Goal: Information Seeking & Learning: Learn about a topic

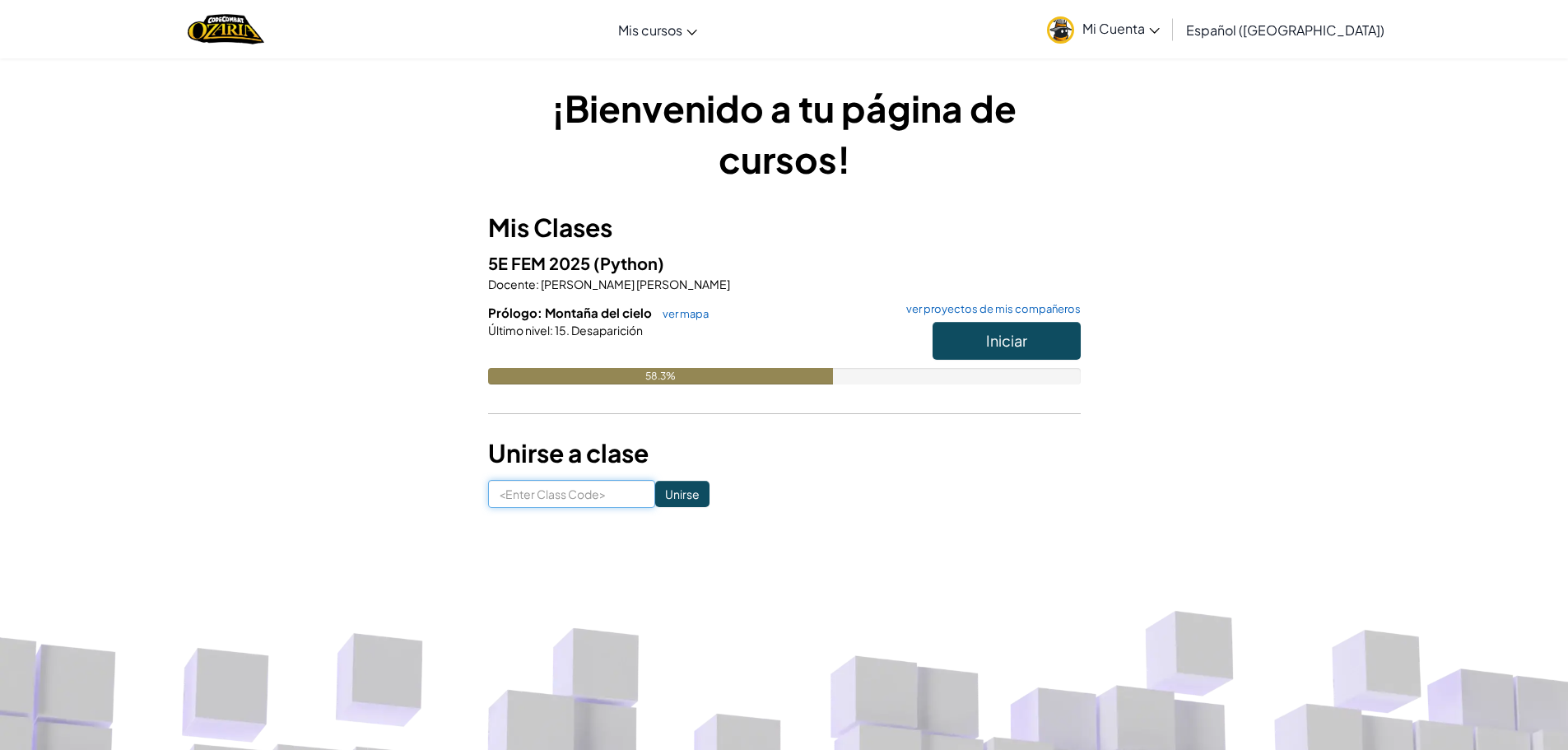
click at [555, 489] on input at bounding box center [572, 494] width 167 height 28
type input "ShoeTopRest"
click at [670, 500] on input "Unirse" at bounding box center [683, 494] width 55 height 26
click at [998, 346] on span "Iniciar" at bounding box center [1006, 341] width 41 height 19
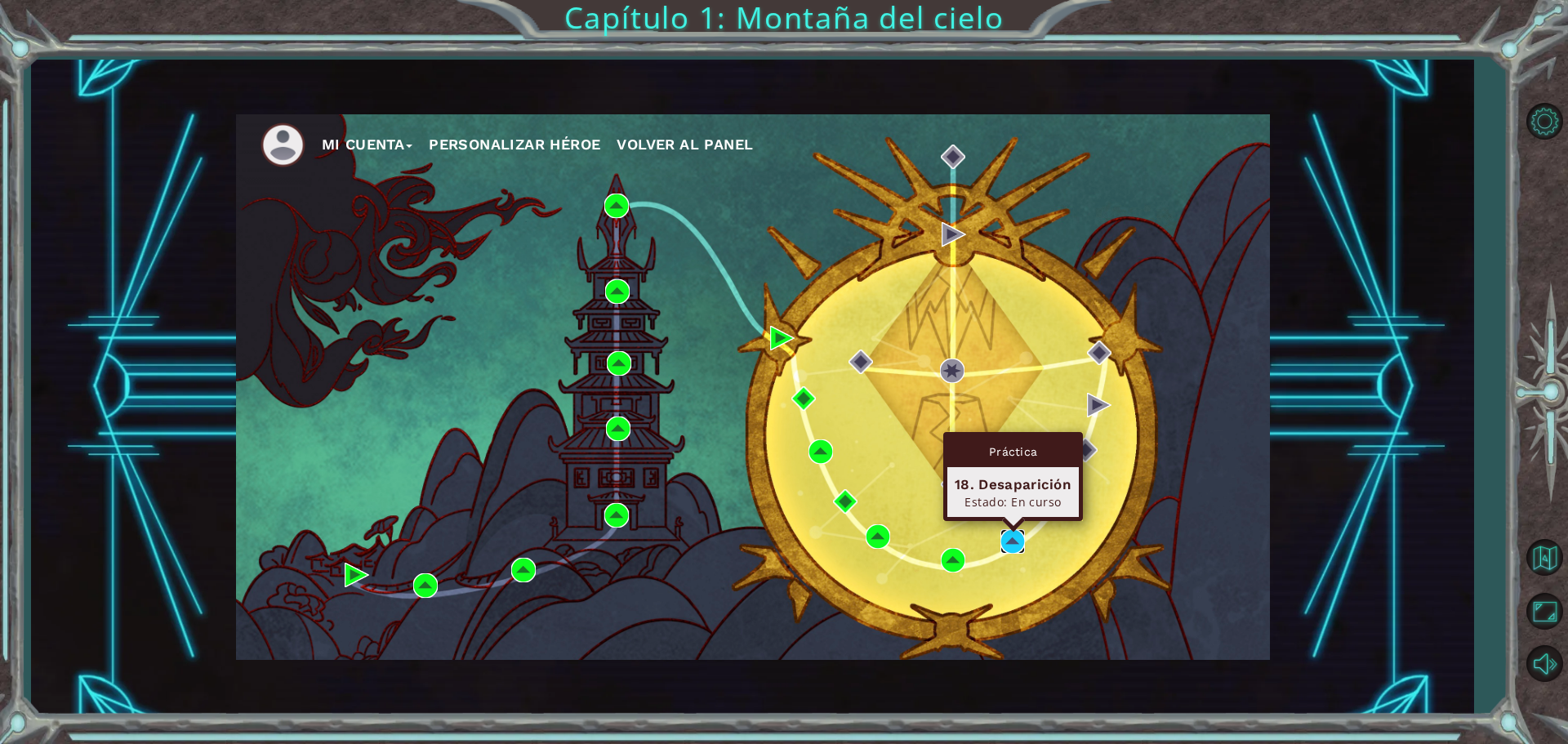
click at [1003, 549] on img at bounding box center [1013, 541] width 24 height 24
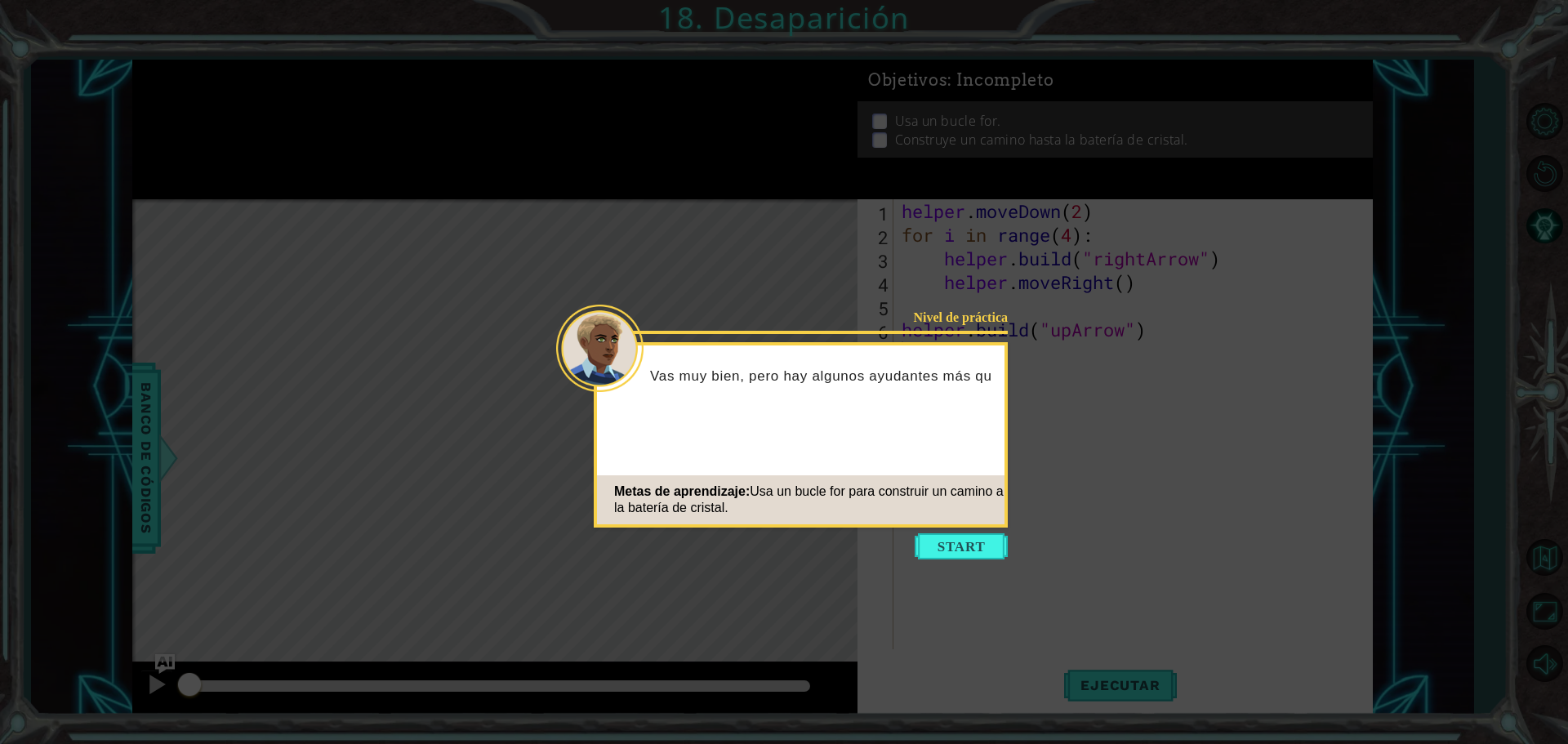
click at [937, 517] on div "Metas de aprendizaje: Usa un bucle for para construir un camino a la batería de…" at bounding box center [801, 499] width 408 height 49
click at [940, 542] on button "Start" at bounding box center [961, 547] width 93 height 26
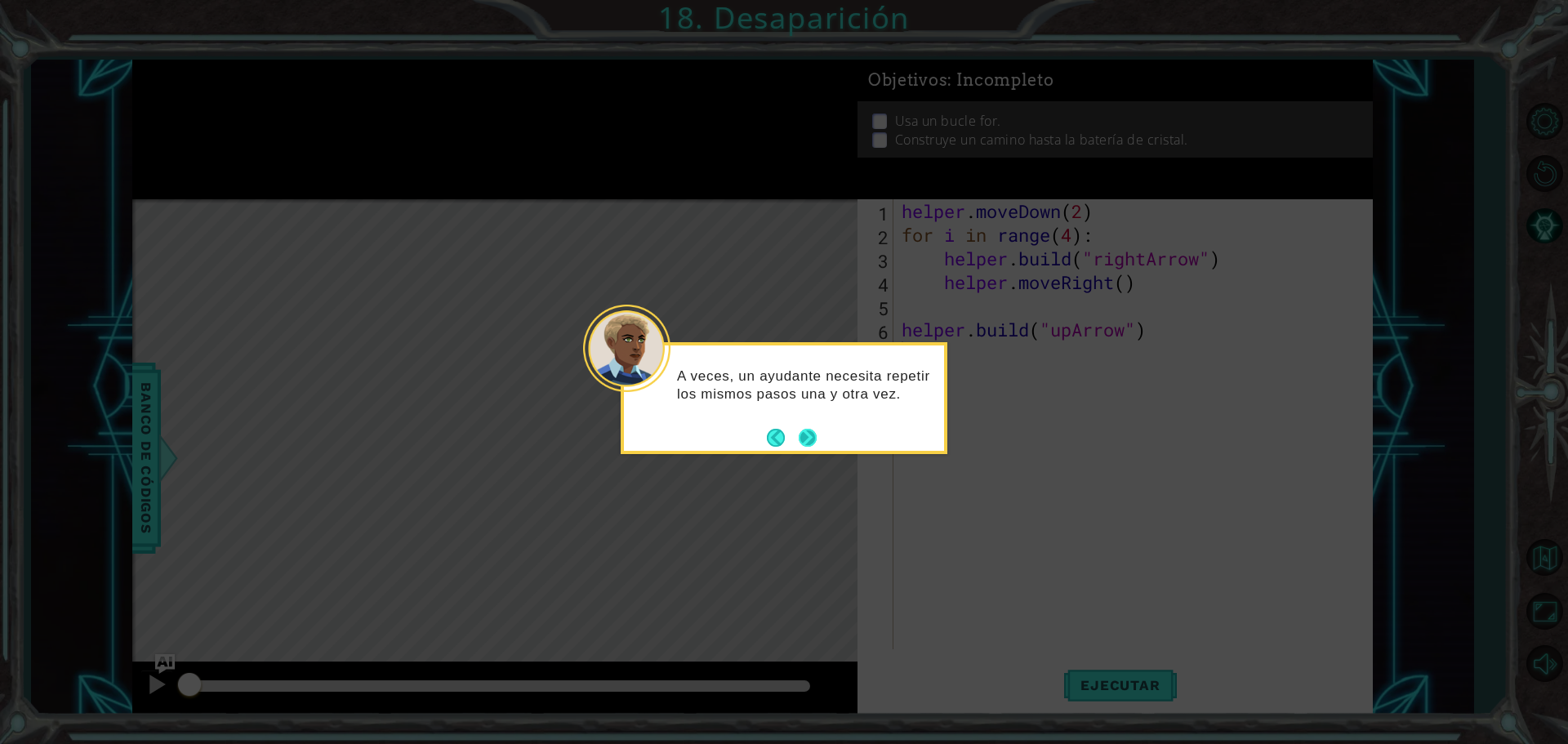
click at [804, 439] on button "Next" at bounding box center [807, 437] width 18 height 18
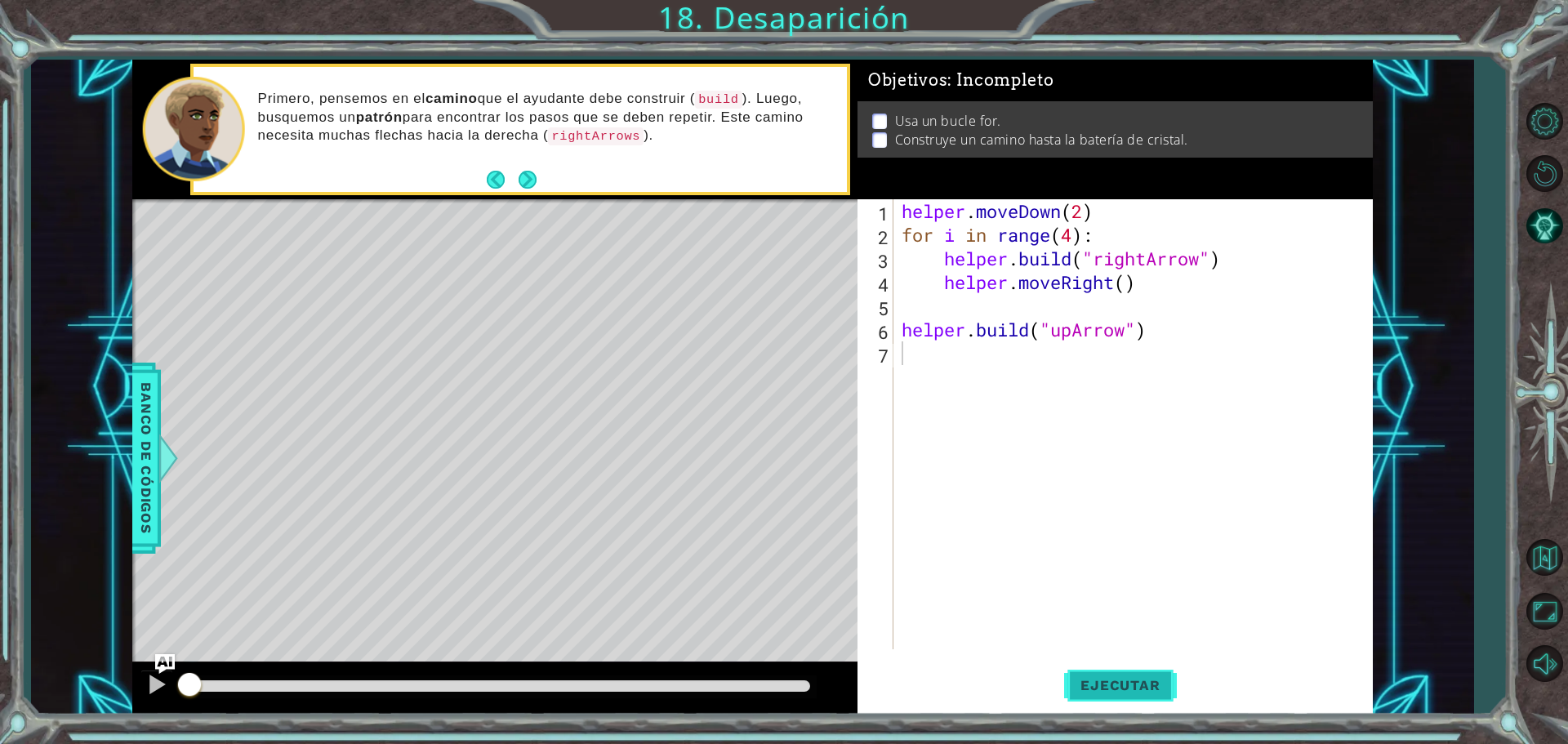
click at [1141, 681] on span "Ejecutar" at bounding box center [1120, 686] width 112 height 17
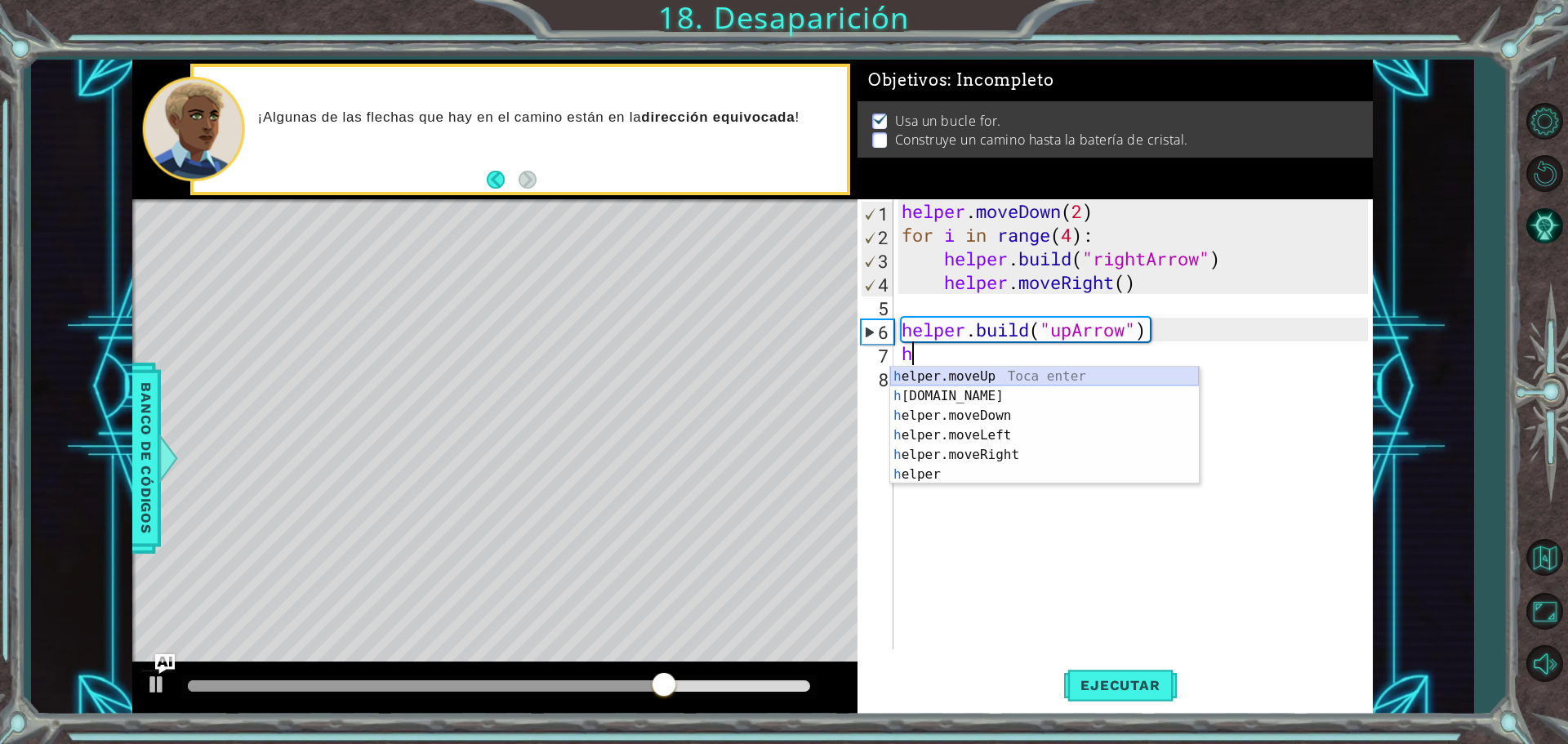
click at [998, 374] on div "h elper.moveUp Toca enter h [DOMAIN_NAME] Toca enter h elper.moveDown Toca ente…" at bounding box center [1044, 445] width 309 height 157
type textarea "helper.moveUp(1)"
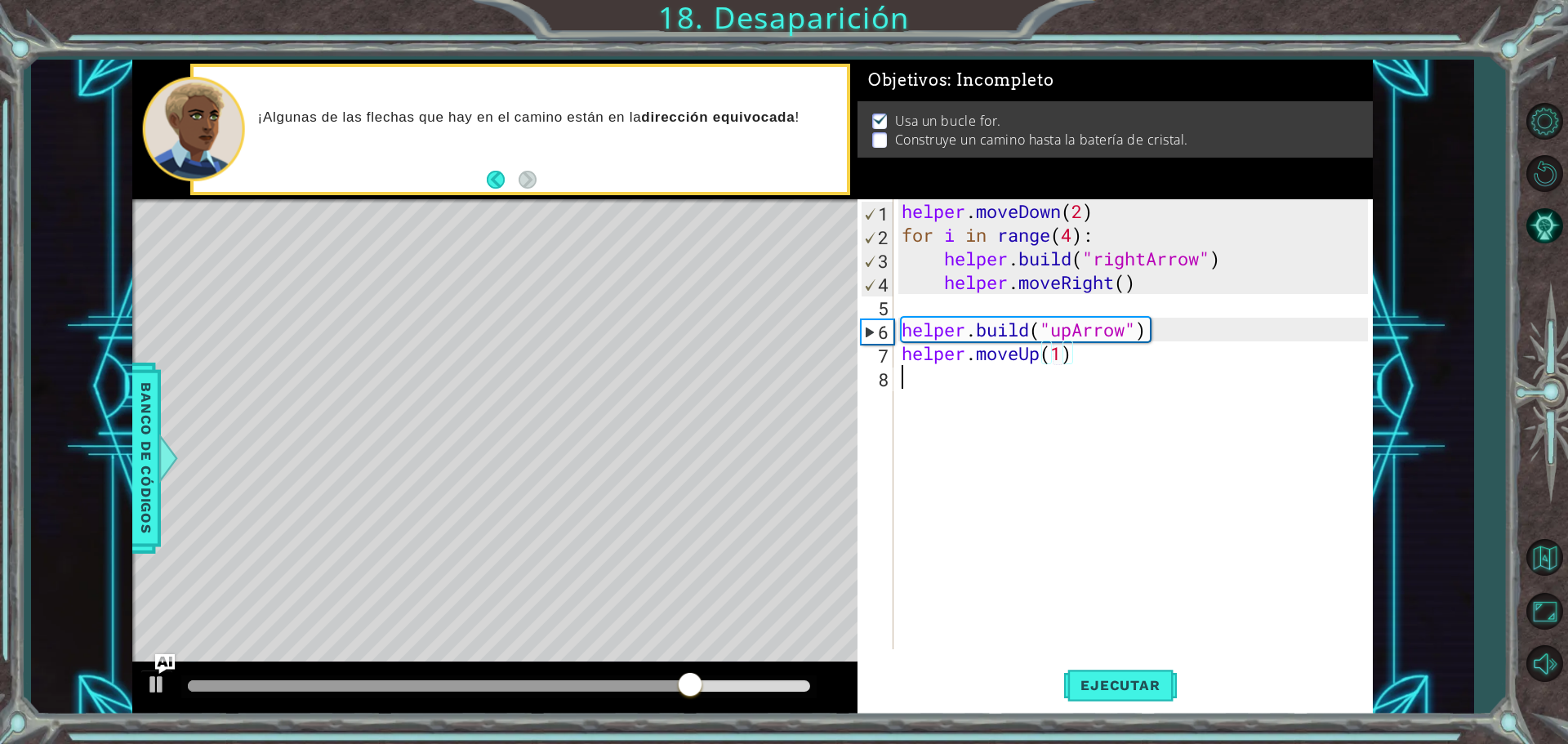
click at [909, 389] on div "helper . moveDown ( 2 ) for i in range ( 4 ) : helper . build ( "rightArrow" ) …" at bounding box center [1138, 448] width 478 height 498
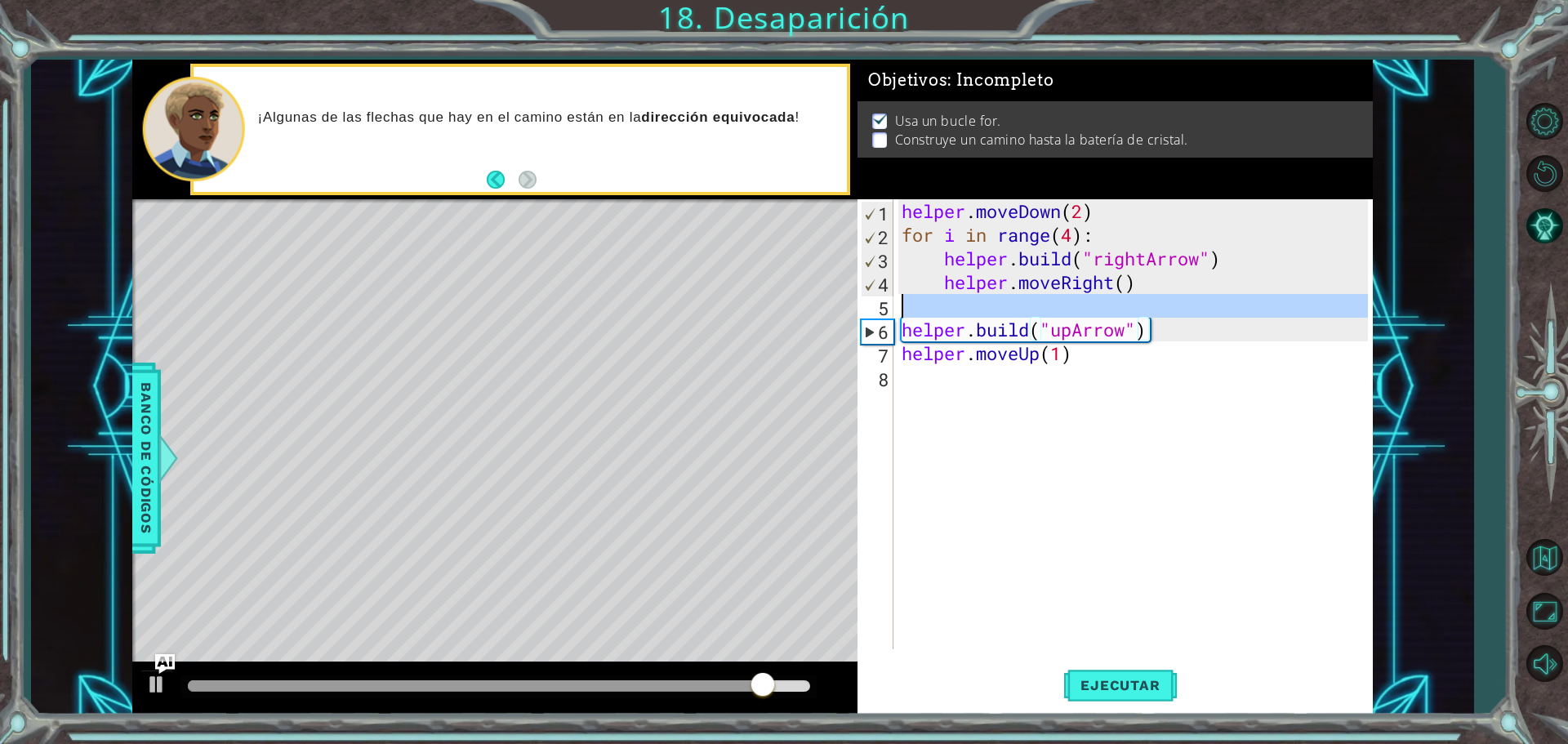
drag, startPoint x: 903, startPoint y: 330, endPoint x: 1247, endPoint y: 315, distance: 344.3
click at [1247, 315] on div "helper . moveDown ( 2 ) for i in range ( 4 ) : helper . build ( "rightArrow" ) …" at bounding box center [1138, 448] width 478 height 498
type textarea "[DOMAIN_NAME]("upArrow")"
drag, startPoint x: 1132, startPoint y: 463, endPoint x: 1123, endPoint y: 462, distance: 9.1
click at [1131, 463] on div "helper . moveDown ( 2 ) for i in range ( 4 ) : helper . build ( "rightArrow" ) …" at bounding box center [1138, 448] width 478 height 498
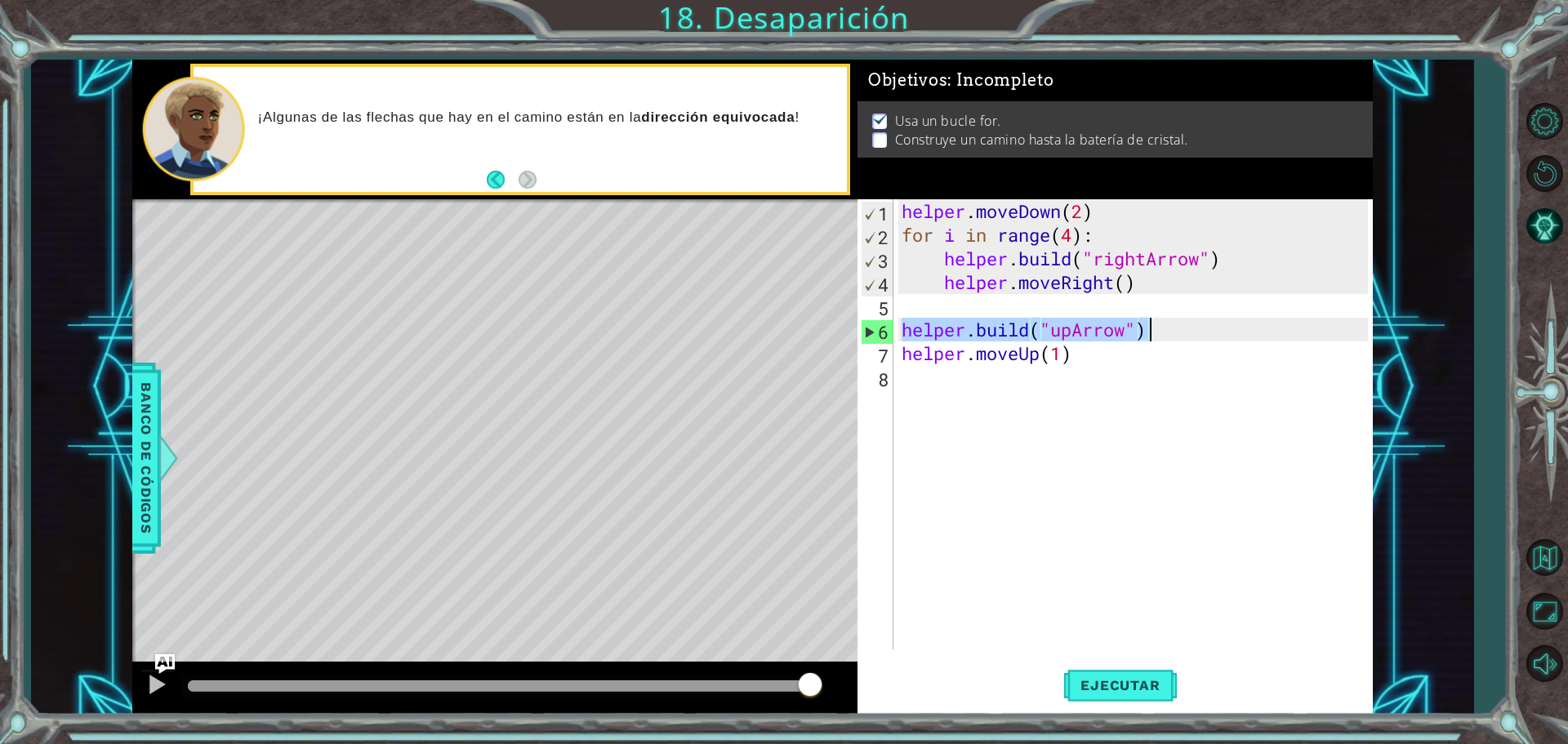
drag, startPoint x: 900, startPoint y: 330, endPoint x: 1144, endPoint y: 324, distance: 244.1
click at [1147, 324] on div "helper . moveDown ( 2 ) for i in range ( 4 ) : helper . build ( "rightArrow" ) …" at bounding box center [1138, 448] width 478 height 498
type textarea "[DOMAIN_NAME]("upArrow")"
click at [911, 390] on div "helper . moveDown ( 2 ) for i in range ( 4 ) : helper . build ( "rightArrow" ) …" at bounding box center [1138, 448] width 478 height 498
paste textarea "[DOMAIN_NAME]("upArrow")"
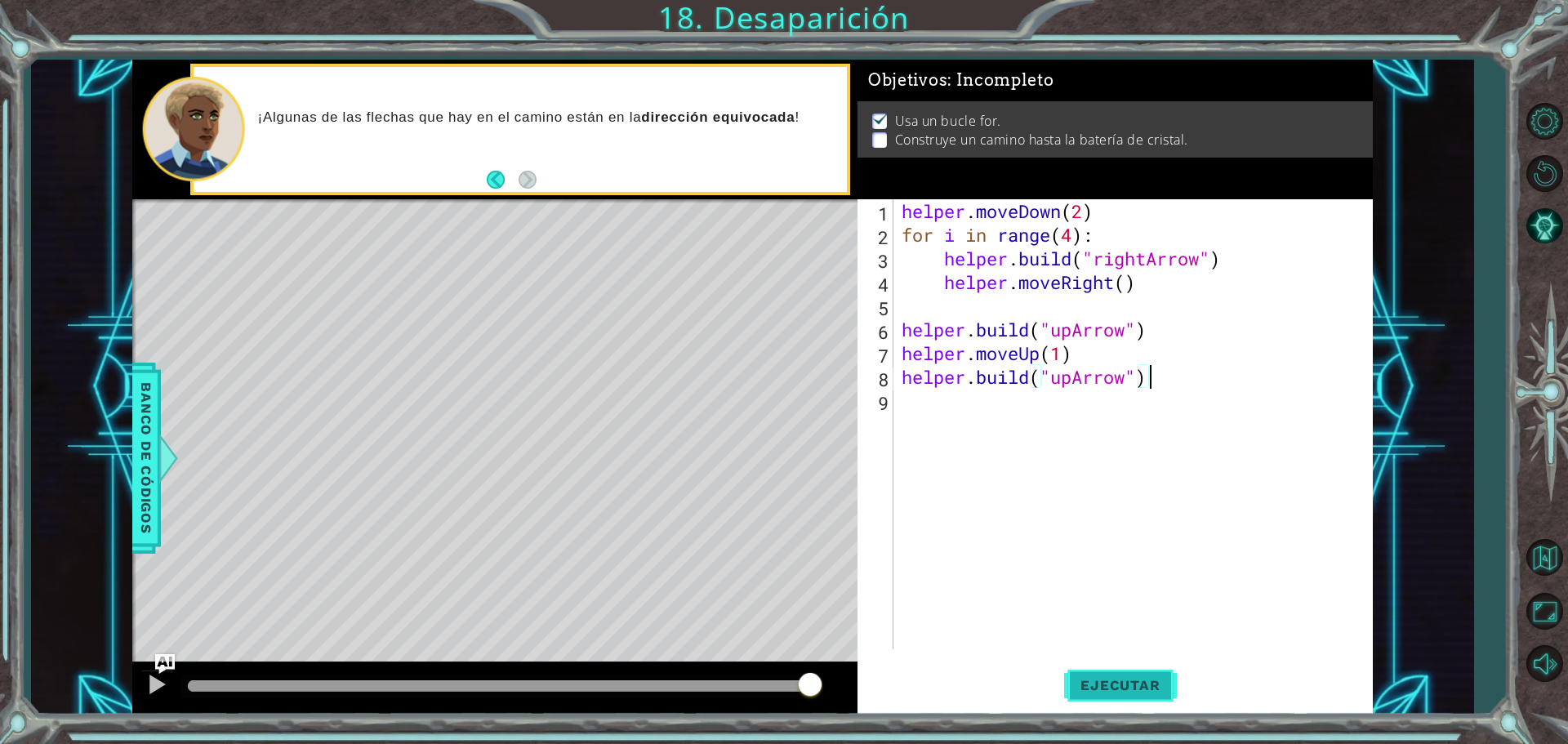
type textarea "[DOMAIN_NAME]("upArrow")"
click at [1086, 663] on button "Ejecutar" at bounding box center [1120, 684] width 112 height 51
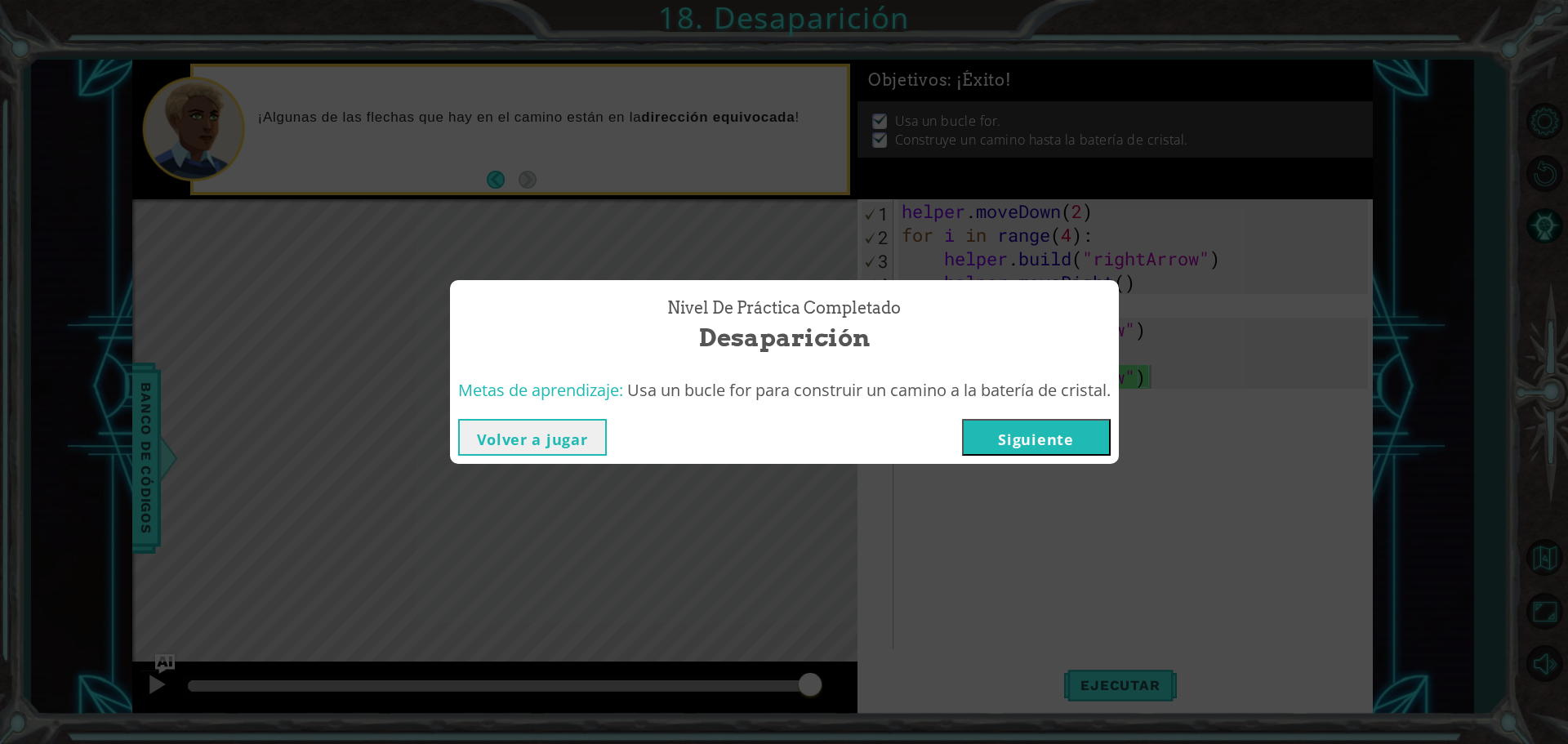
click at [1013, 445] on button "Siguiente" at bounding box center [1036, 437] width 148 height 36
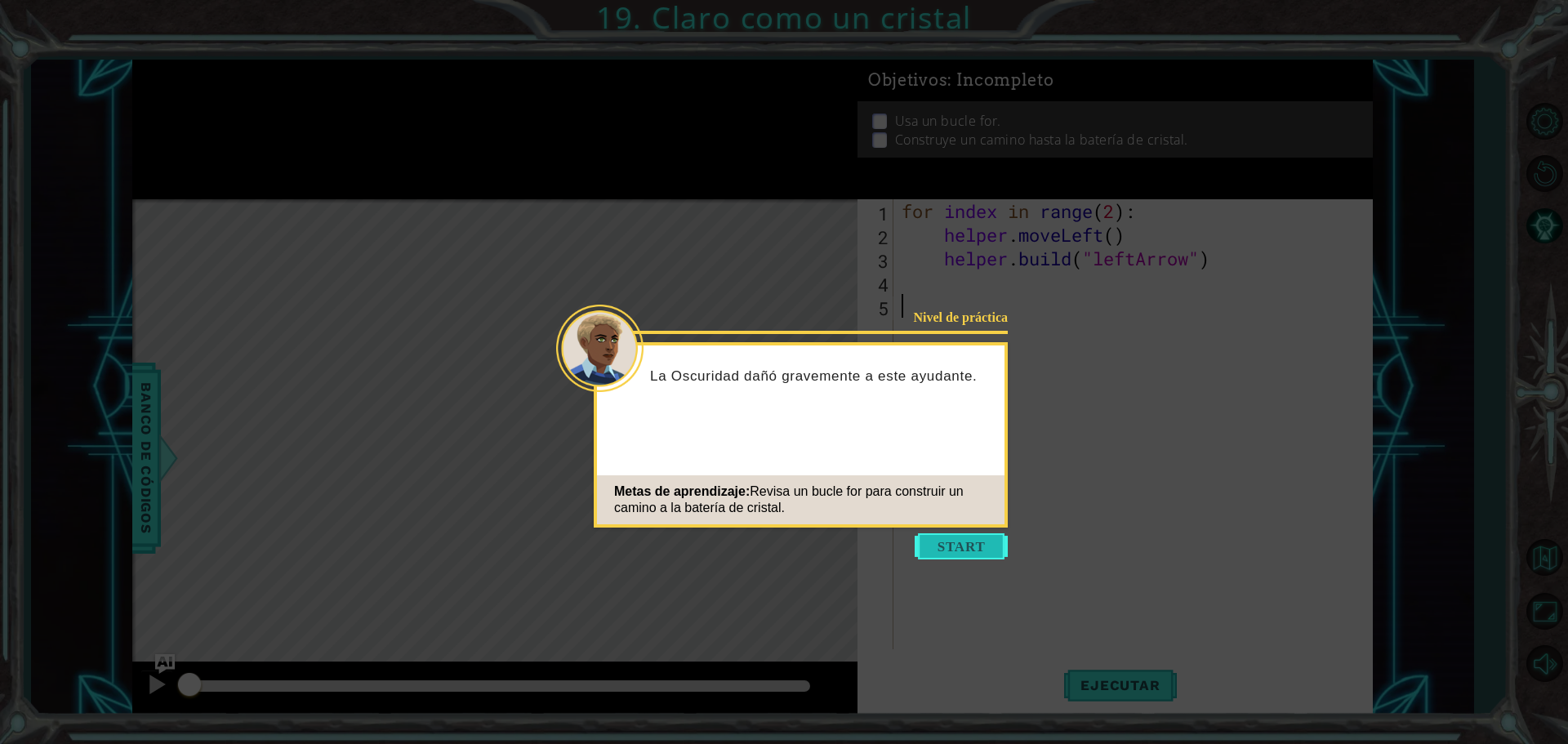
click at [945, 558] on button "Start" at bounding box center [961, 547] width 93 height 26
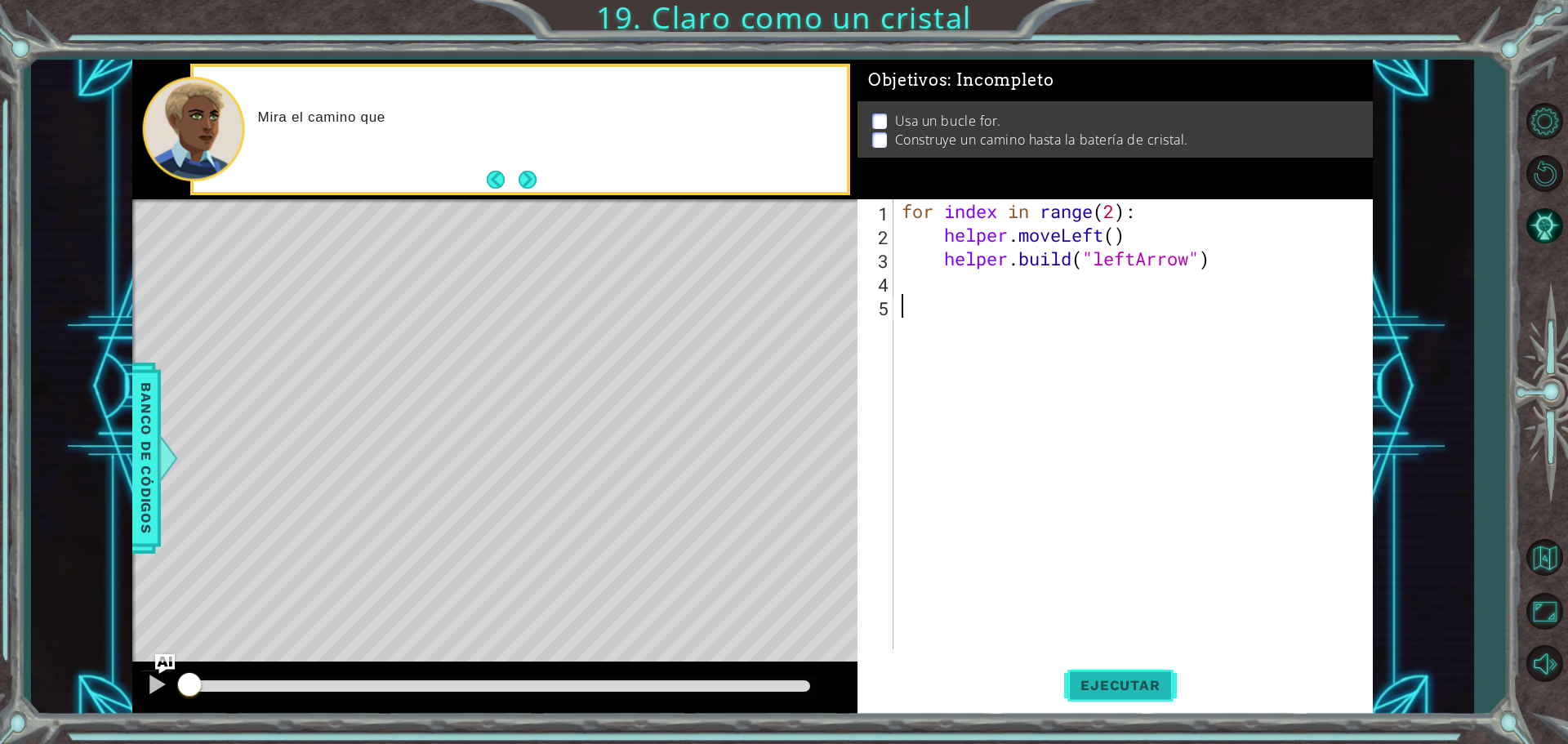
click at [1137, 675] on button "Ejecutar" at bounding box center [1120, 684] width 112 height 51
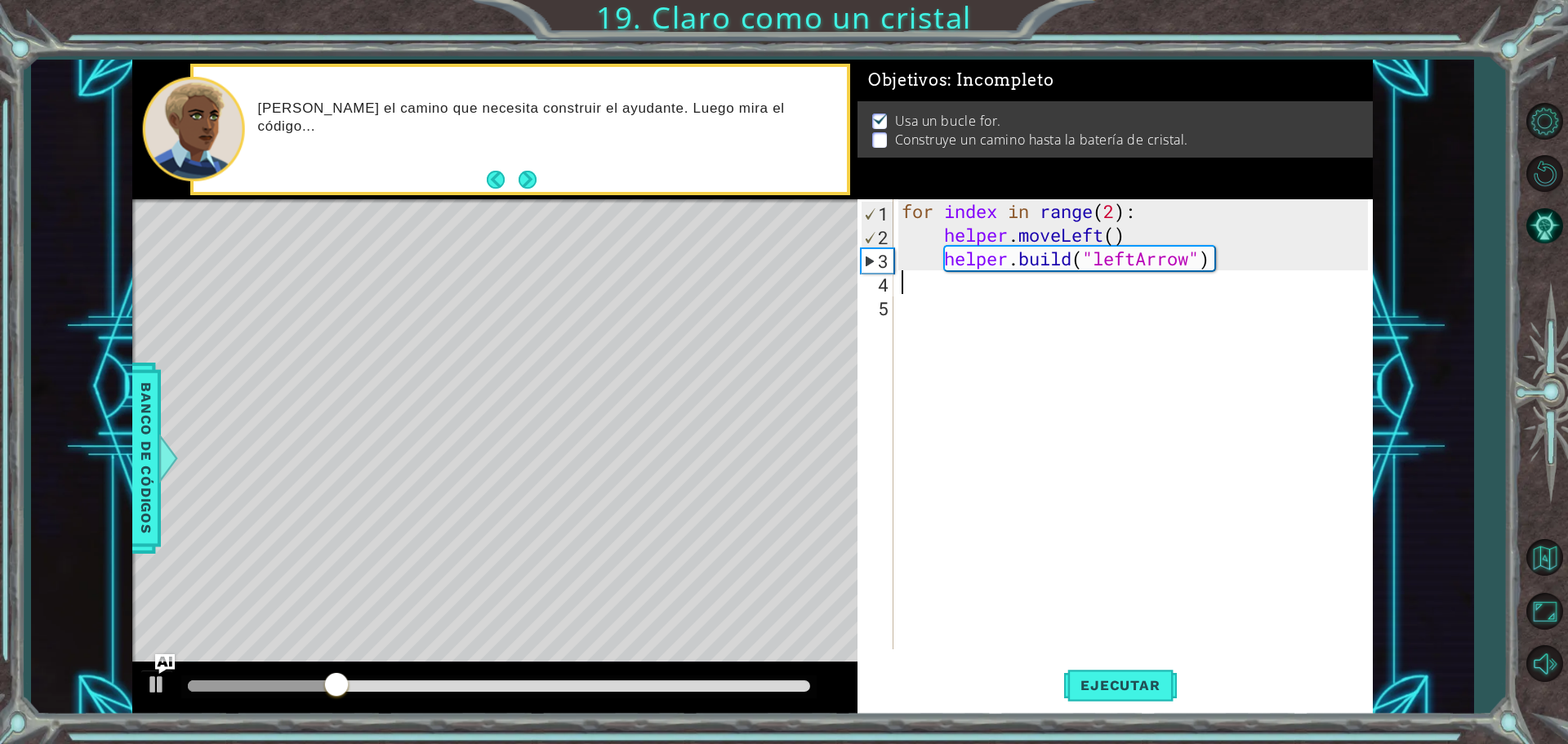
click at [907, 284] on div "for index in range ( 2 ) : helper . moveLeft ( ) helper . build ( "leftArrow" )" at bounding box center [1138, 448] width 478 height 498
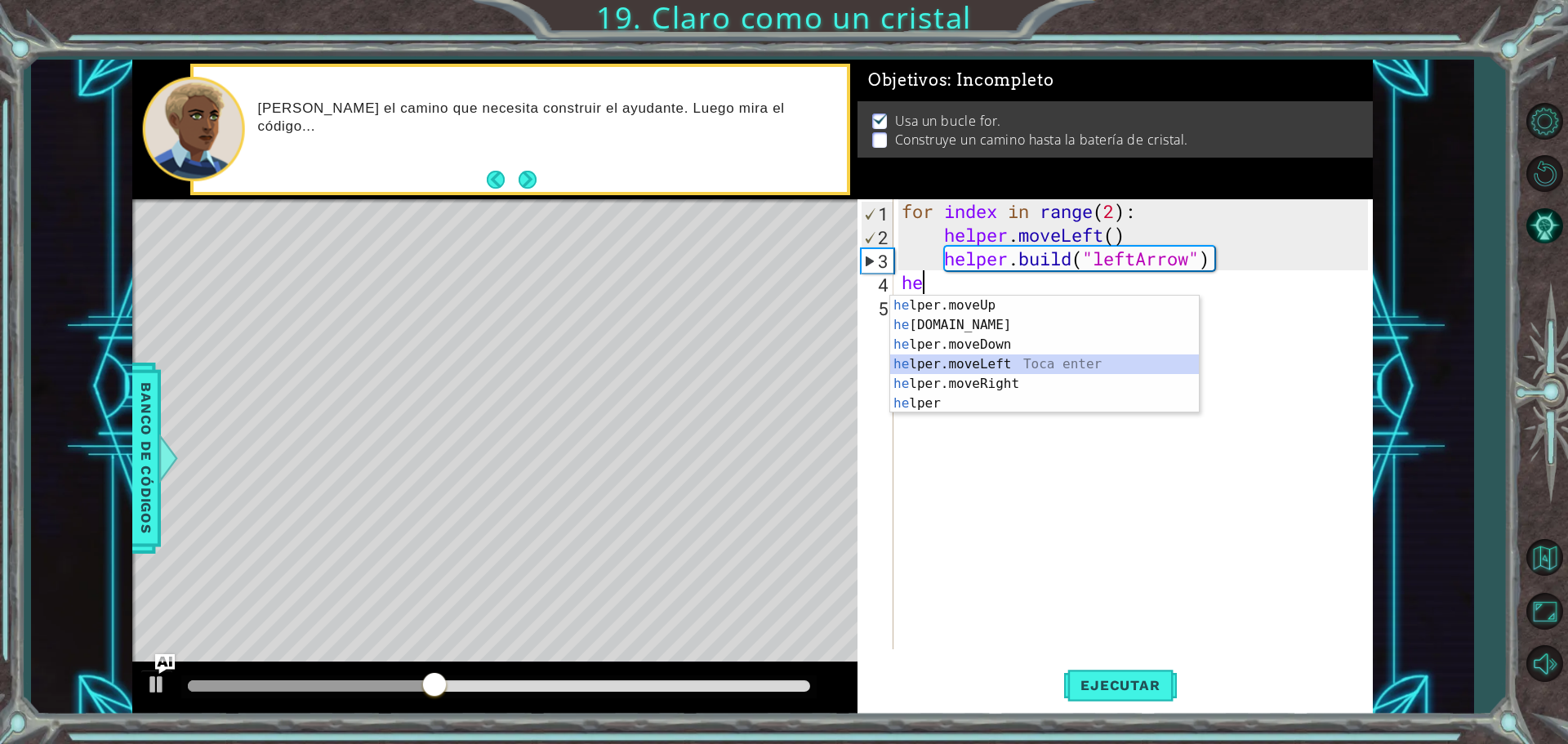
click at [1014, 364] on div "he lper.moveUp Toca enter he [DOMAIN_NAME] Toca enter he lper.moveDown Toca ent…" at bounding box center [1044, 374] width 309 height 157
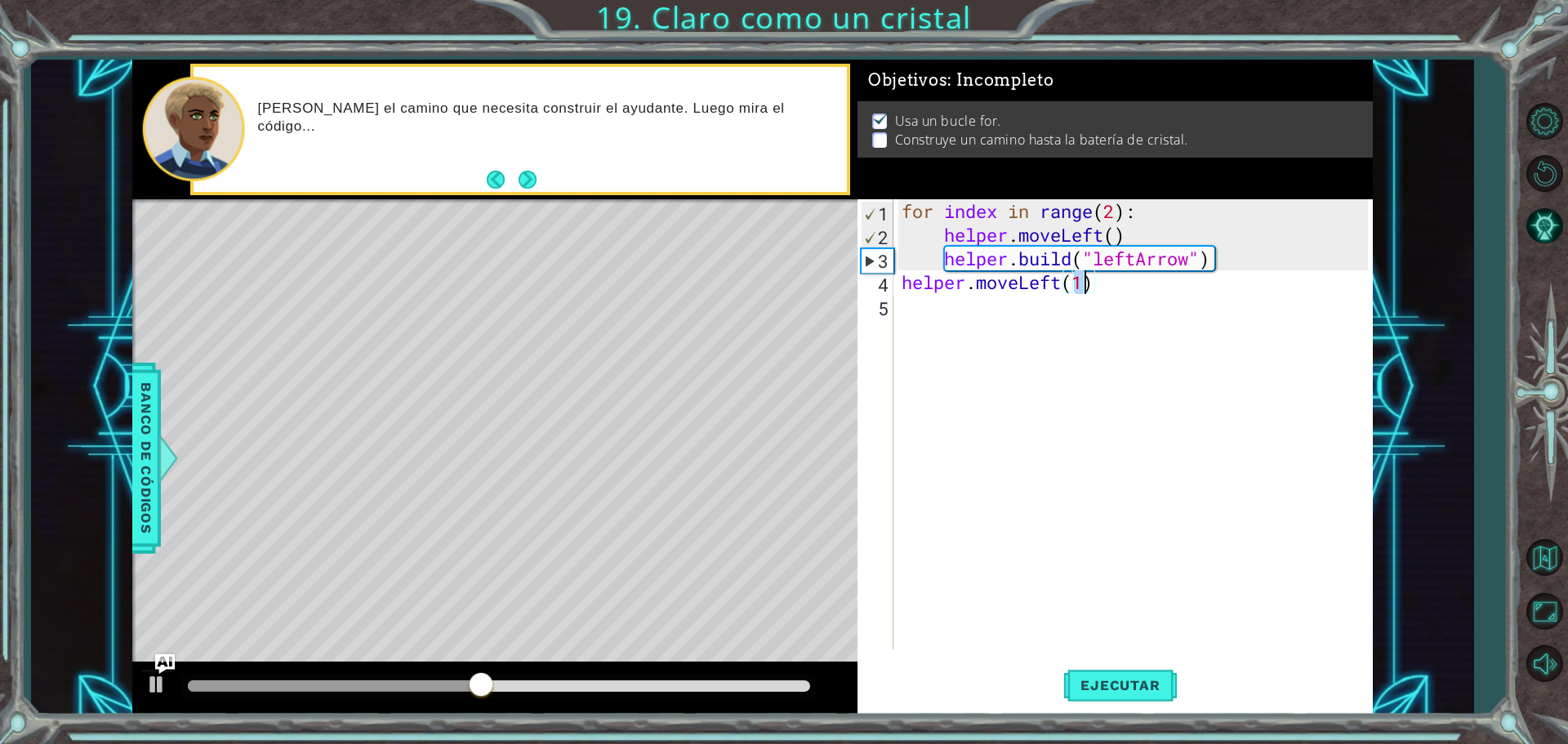
type textarea "helper.moveLeft(1)"
click at [897, 300] on div "helper.moveLeft(1) 1 2 3 4 5 for index in range ( 2 ) : helper . moveLeft ( ) h…" at bounding box center [1113, 425] width 511 height 450
click at [905, 300] on div "for index in range ( 2 ) : helper . moveLeft ( ) helper . build ( "leftArrow" )…" at bounding box center [1138, 448] width 478 height 498
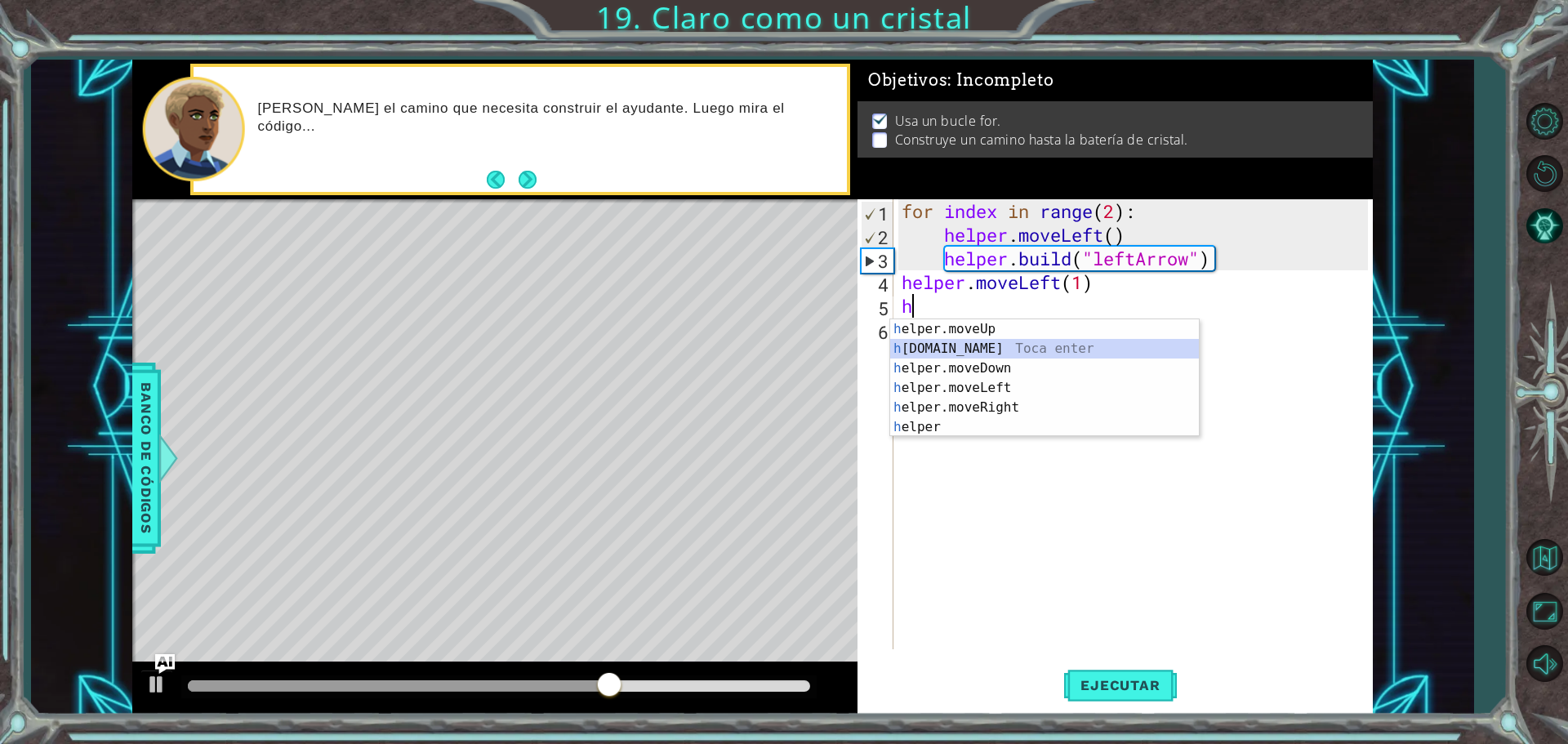
click at [979, 344] on div "h elper.moveUp Toca enter h [DOMAIN_NAME] Toca enter h elper.moveDown Toca ente…" at bounding box center [1044, 398] width 309 height 157
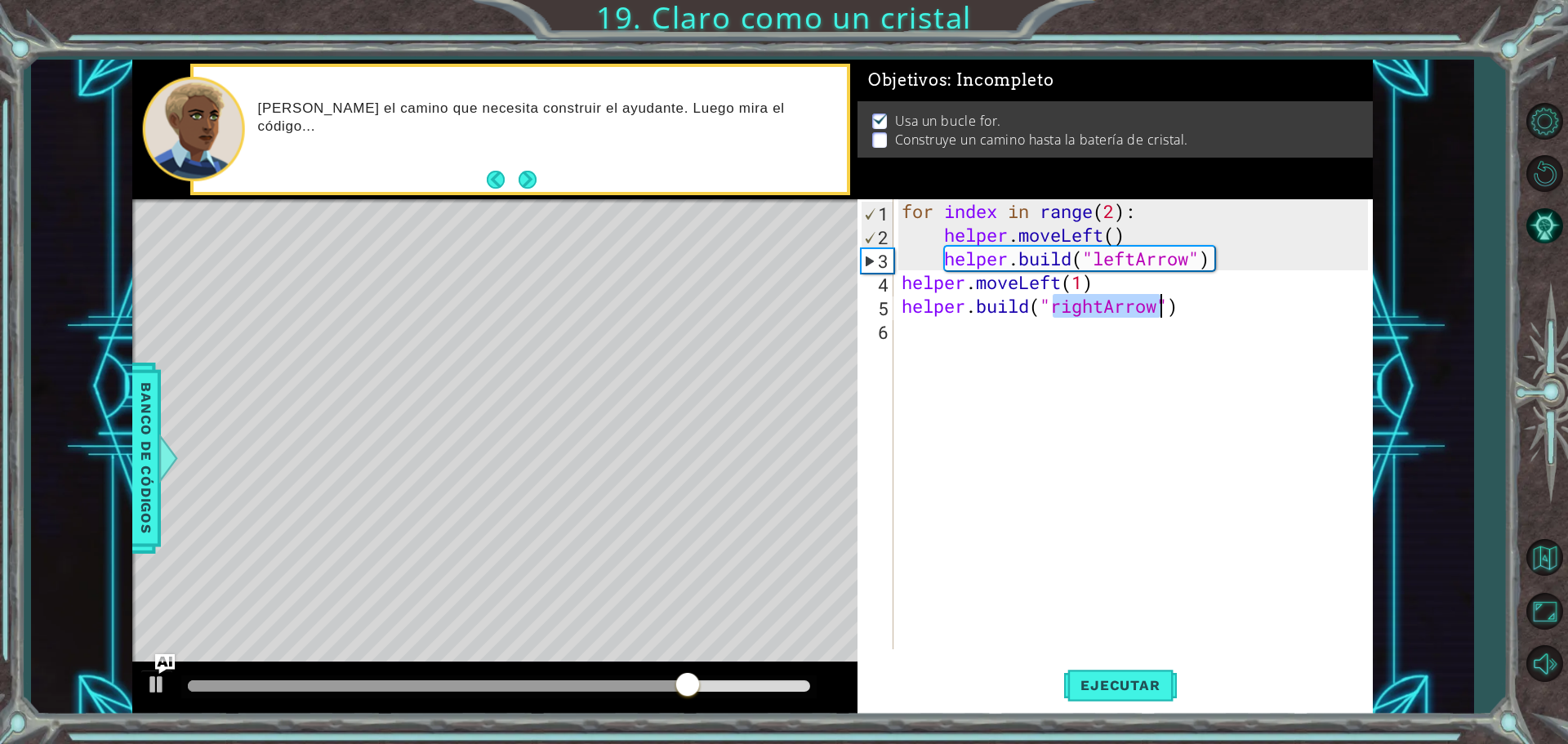
type textarea "[DOMAIN_NAME]("rightArrow")"
type textarea "rightArrow"
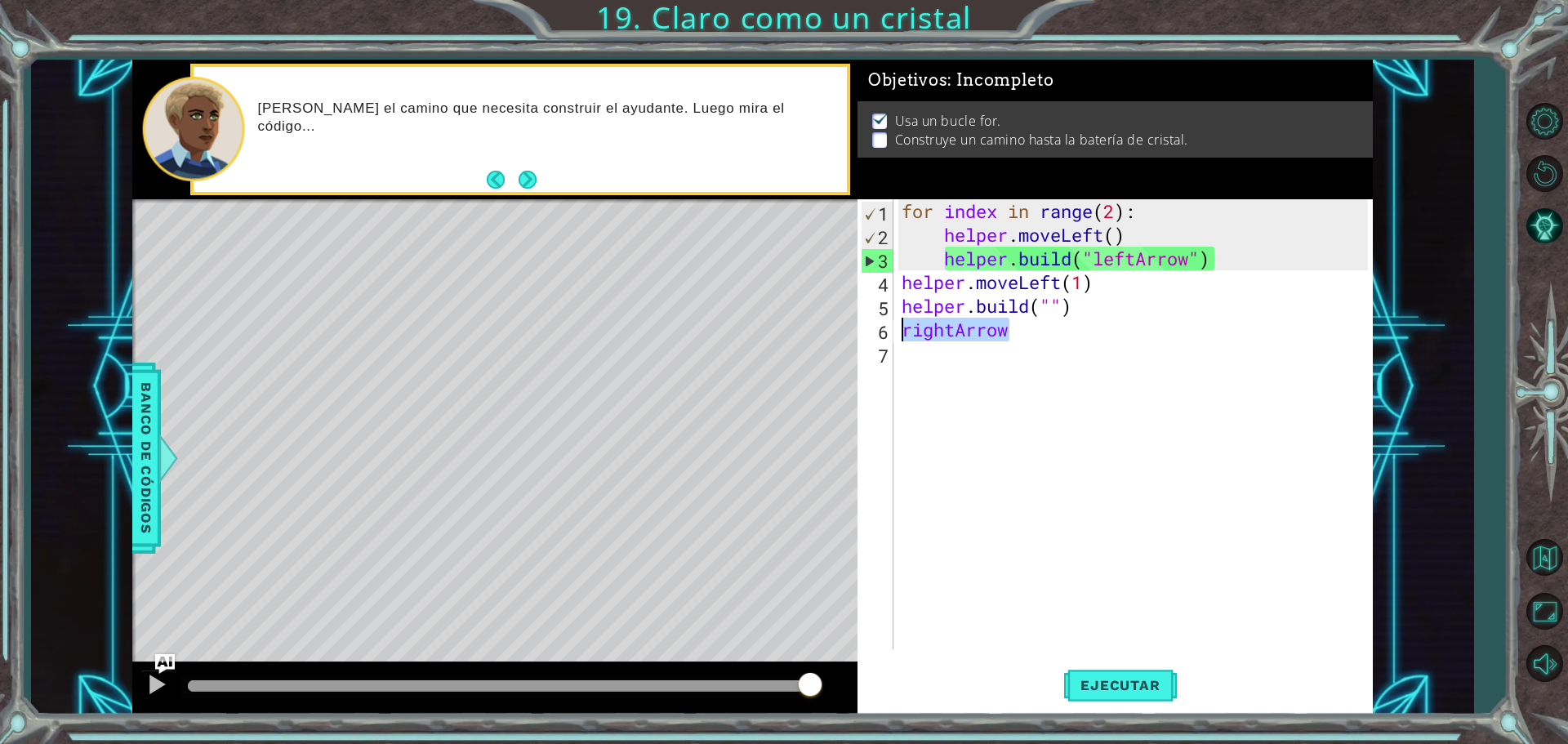
drag, startPoint x: 1006, startPoint y: 331, endPoint x: 901, endPoint y: 336, distance: 105.1
click at [901, 336] on div "for index in range ( 2 ) : helper . moveLeft ( ) helper . build ( "leftArrow" )…" at bounding box center [1138, 448] width 478 height 498
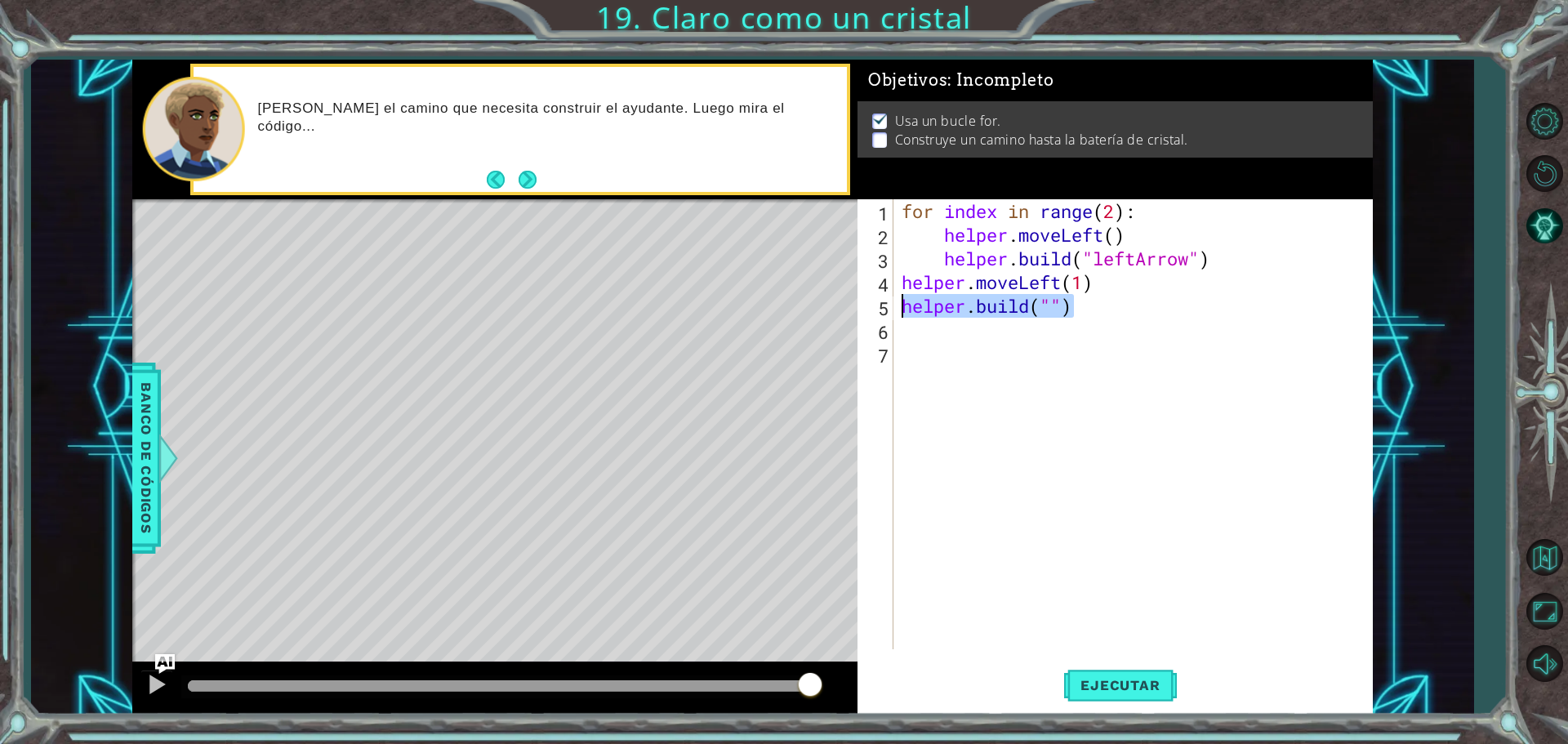
drag, startPoint x: 1081, startPoint y: 309, endPoint x: 894, endPoint y: 298, distance: 187.3
click at [894, 298] on div "1 2 3 4 5 6 7 for index in range ( 2 ) : helper . moveLeft ( ) helper . build (…" at bounding box center [1113, 425] width 511 height 450
type textarea "[DOMAIN_NAME]("")"
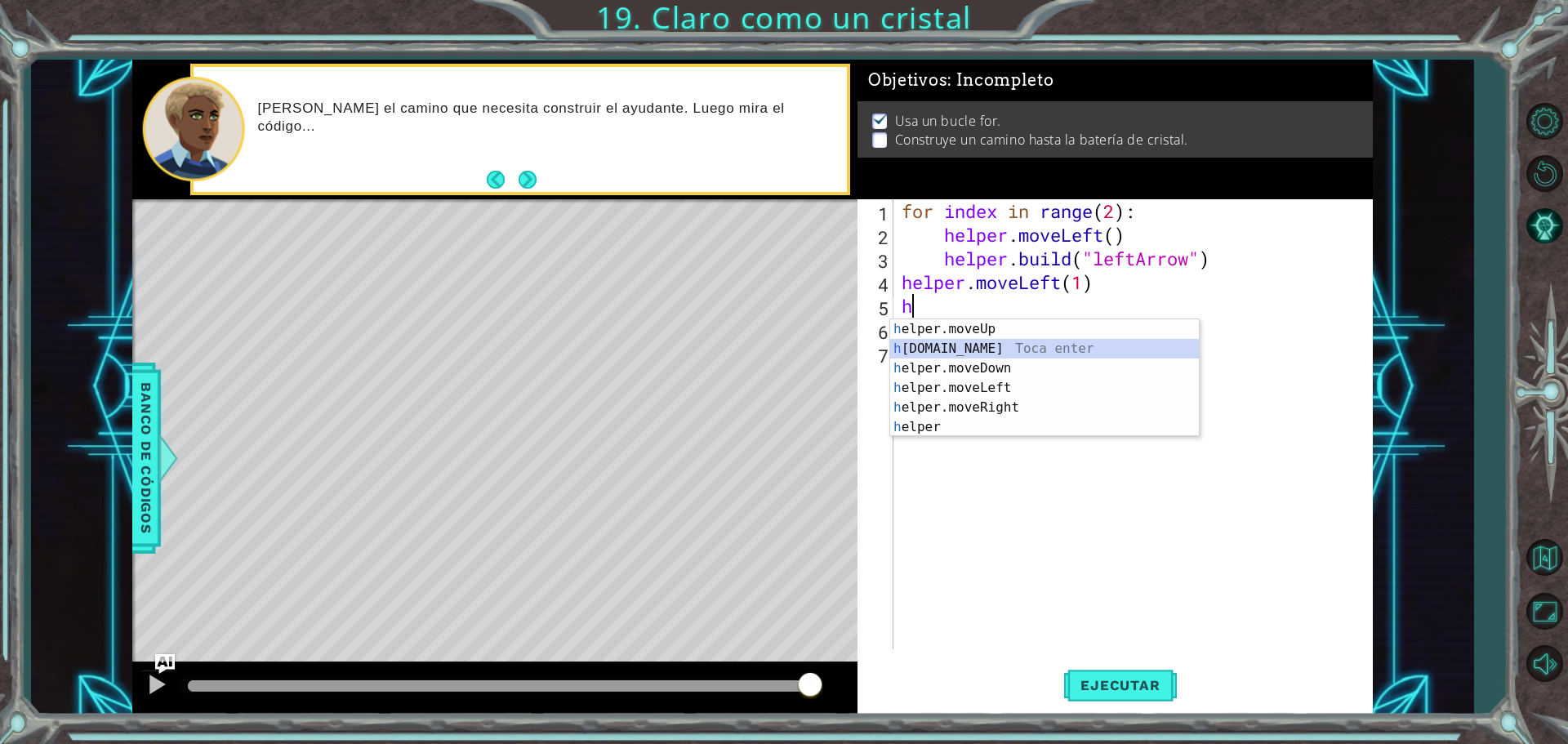
click at [976, 346] on div "h elper.moveUp Toca enter h [DOMAIN_NAME] Toca enter h elper.moveDown Toca ente…" at bounding box center [1044, 398] width 309 height 157
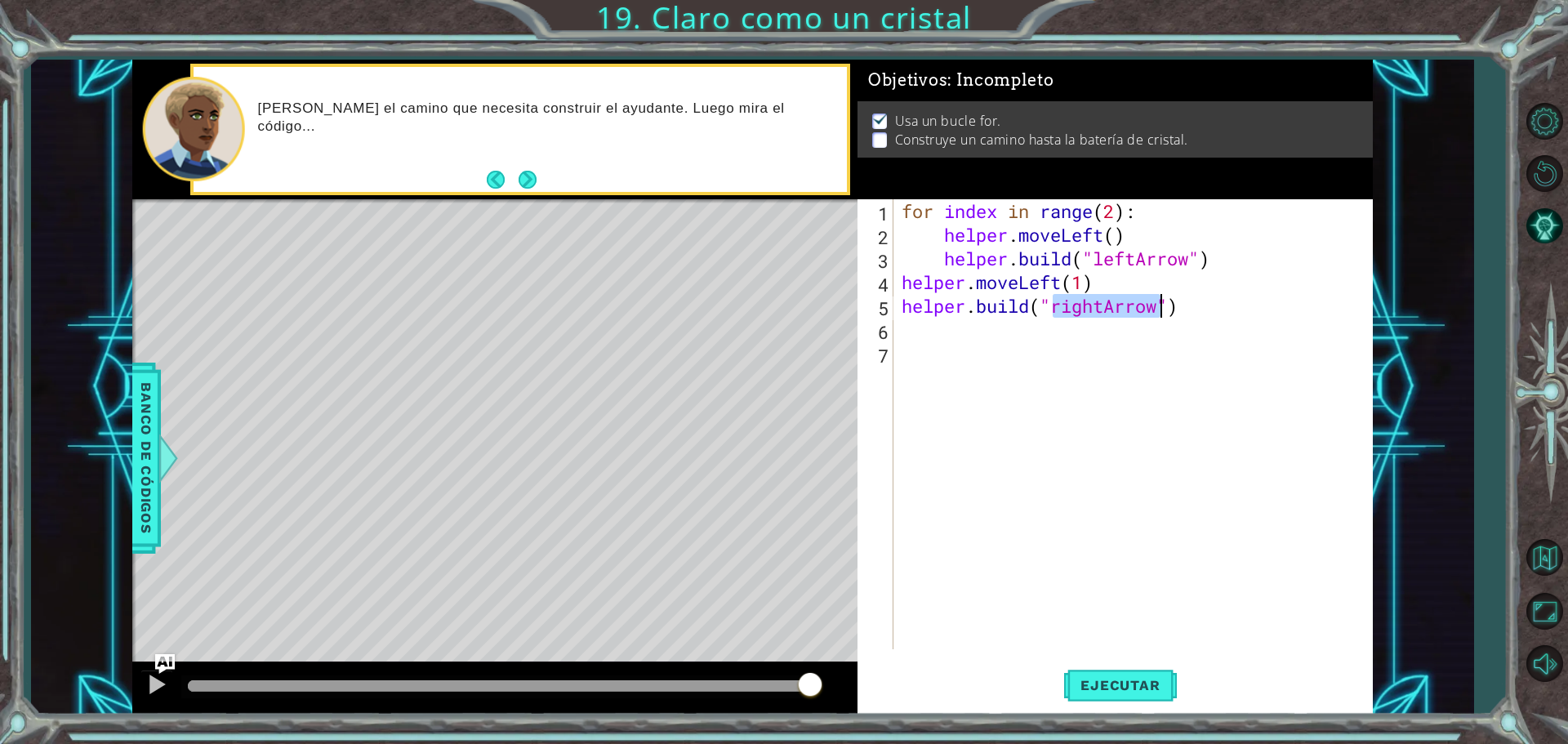
click at [1103, 310] on div "for index in range ( 2 ) : helper . moveLeft ( ) helper . build ( "leftArrow" )…" at bounding box center [1133, 425] width 469 height 450
drag, startPoint x: 1103, startPoint y: 310, endPoint x: 1055, endPoint y: 312, distance: 48.0
click at [1055, 312] on div "for index in range ( 2 ) : helper . moveLeft ( ) helper . build ( "leftArrow" )…" at bounding box center [1138, 448] width 478 height 498
type textarea "[DOMAIN_NAME]("leftArrow")"
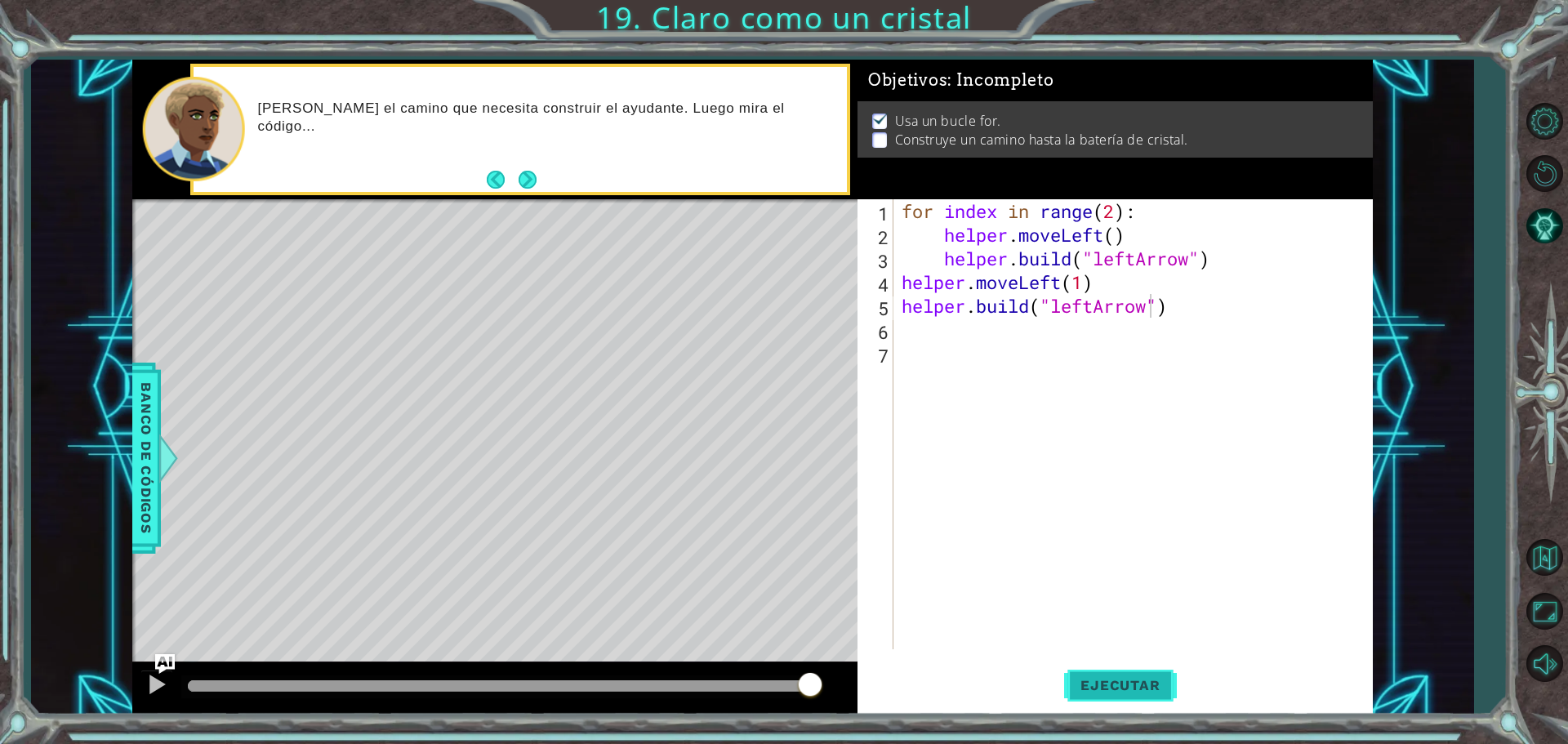
click at [1148, 692] on span "Ejecutar" at bounding box center [1120, 686] width 112 height 17
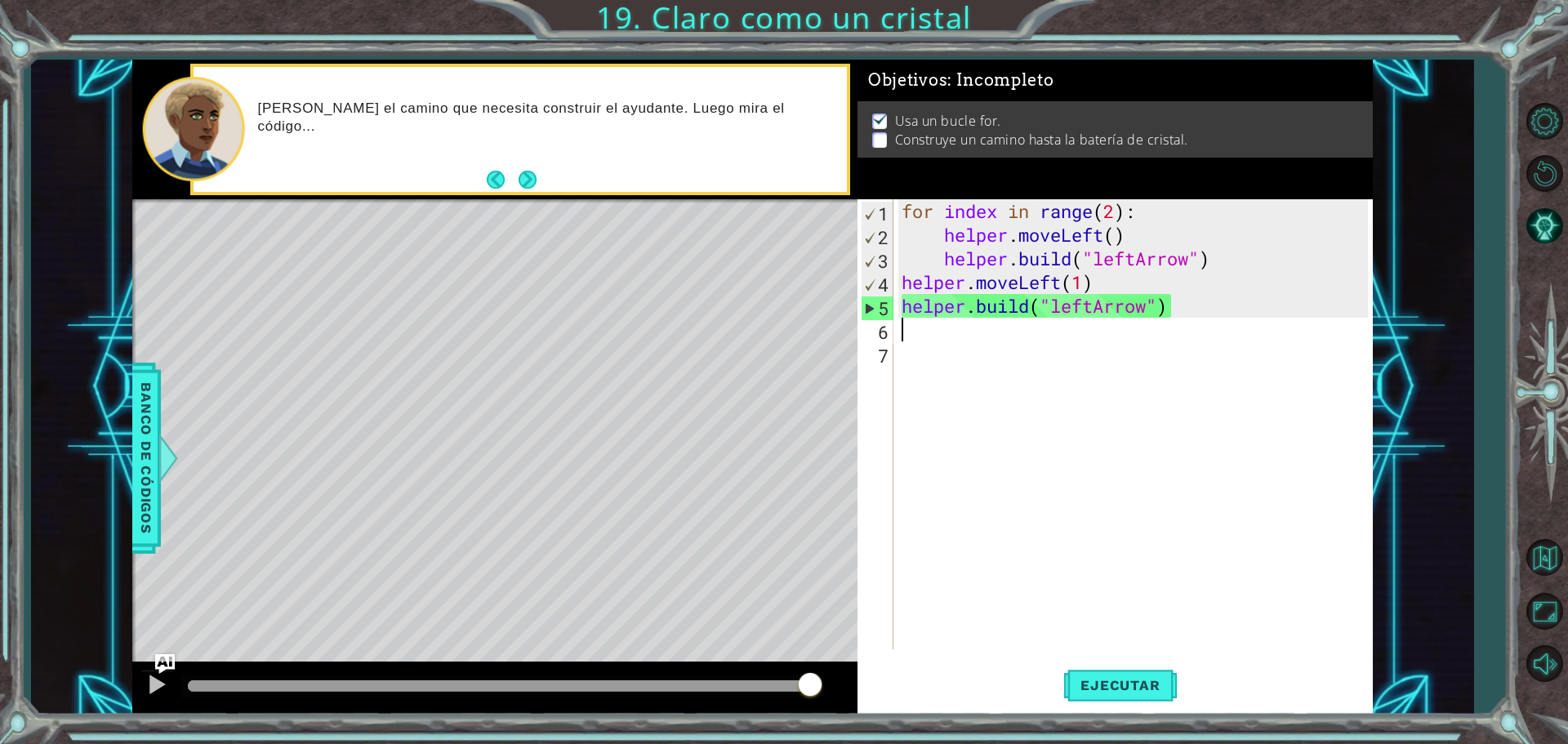
click at [910, 342] on div "for index in range ( 2 ) : helper . moveLeft ( ) helper . build ( "leftArrow" )…" at bounding box center [1138, 448] width 478 height 498
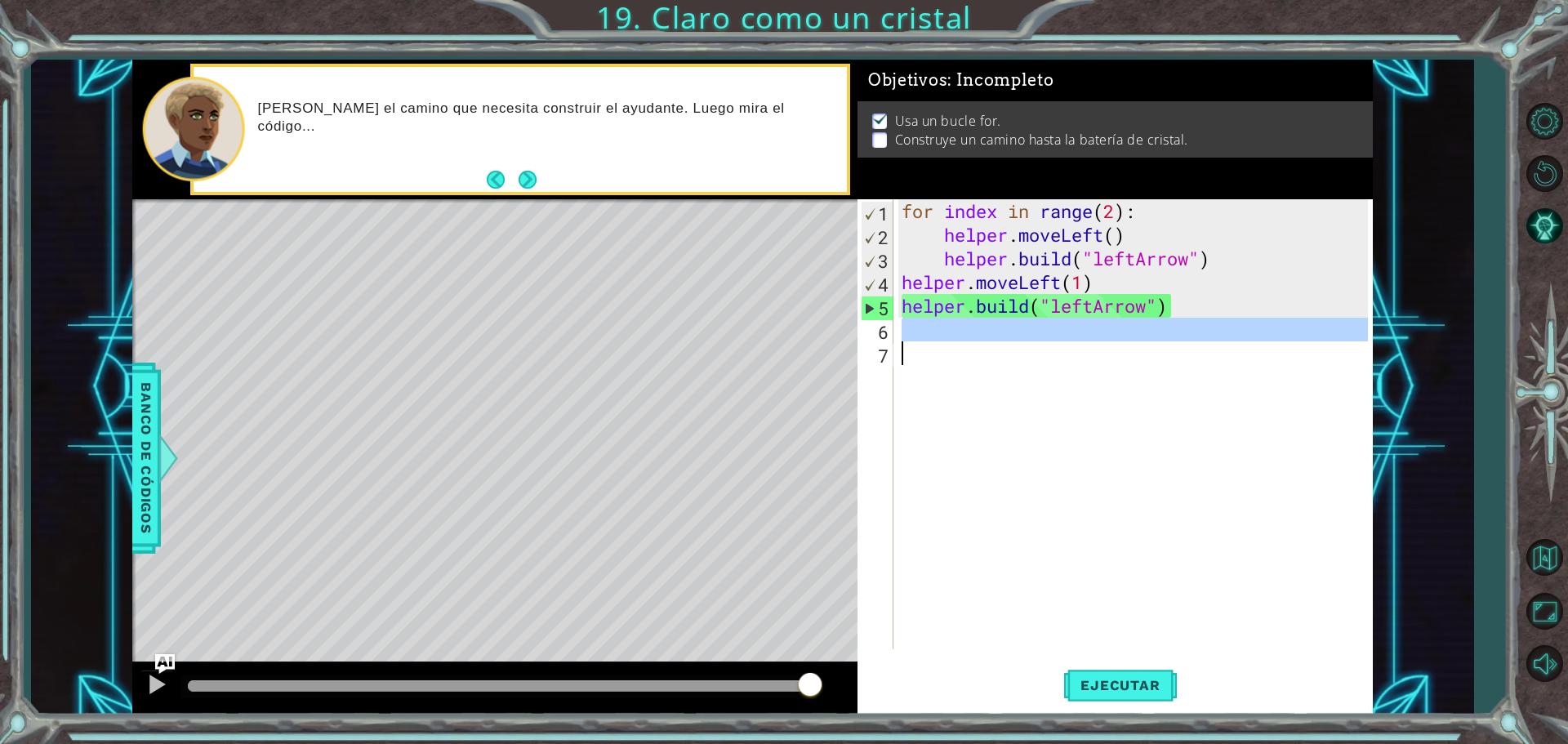
click at [925, 362] on div "for index in range ( 2 ) : helper . moveLeft ( ) helper . build ( "leftArrow" )…" at bounding box center [1133, 425] width 469 height 450
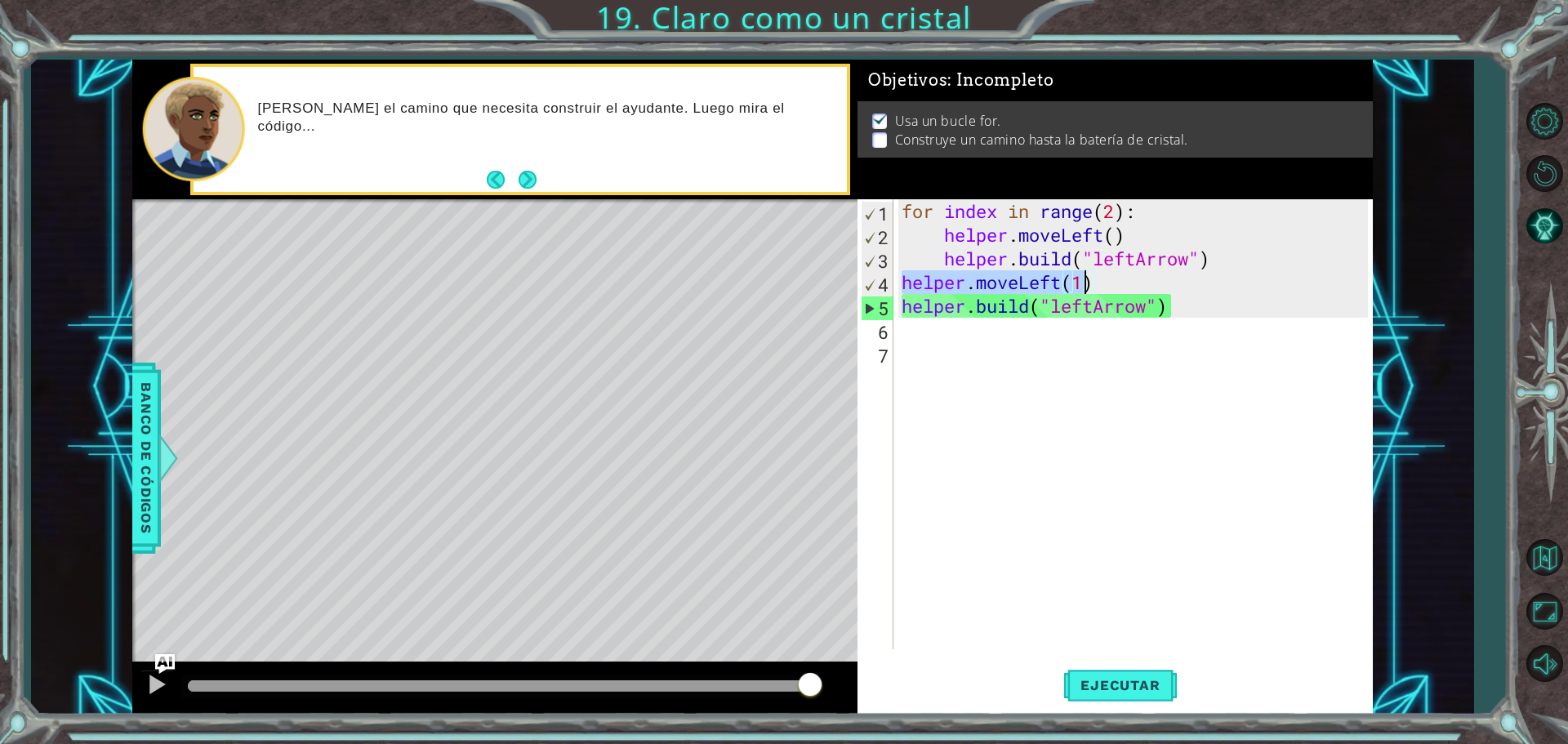
drag, startPoint x: 900, startPoint y: 280, endPoint x: 1090, endPoint y: 289, distance: 190.2
click at [1090, 289] on div "for index in range ( 2 ) : helper . moveLeft ( ) helper . build ( "leftArrow" )…" at bounding box center [1138, 448] width 478 height 498
type textarea "helper.moveLeft(1)"
drag, startPoint x: 1064, startPoint y: 414, endPoint x: 1046, endPoint y: 391, distance: 29.2
click at [1057, 409] on div "for index in range ( 2 ) : helper . moveLeft ( ) helper . build ( "leftArrow" )…" at bounding box center [1138, 448] width 478 height 498
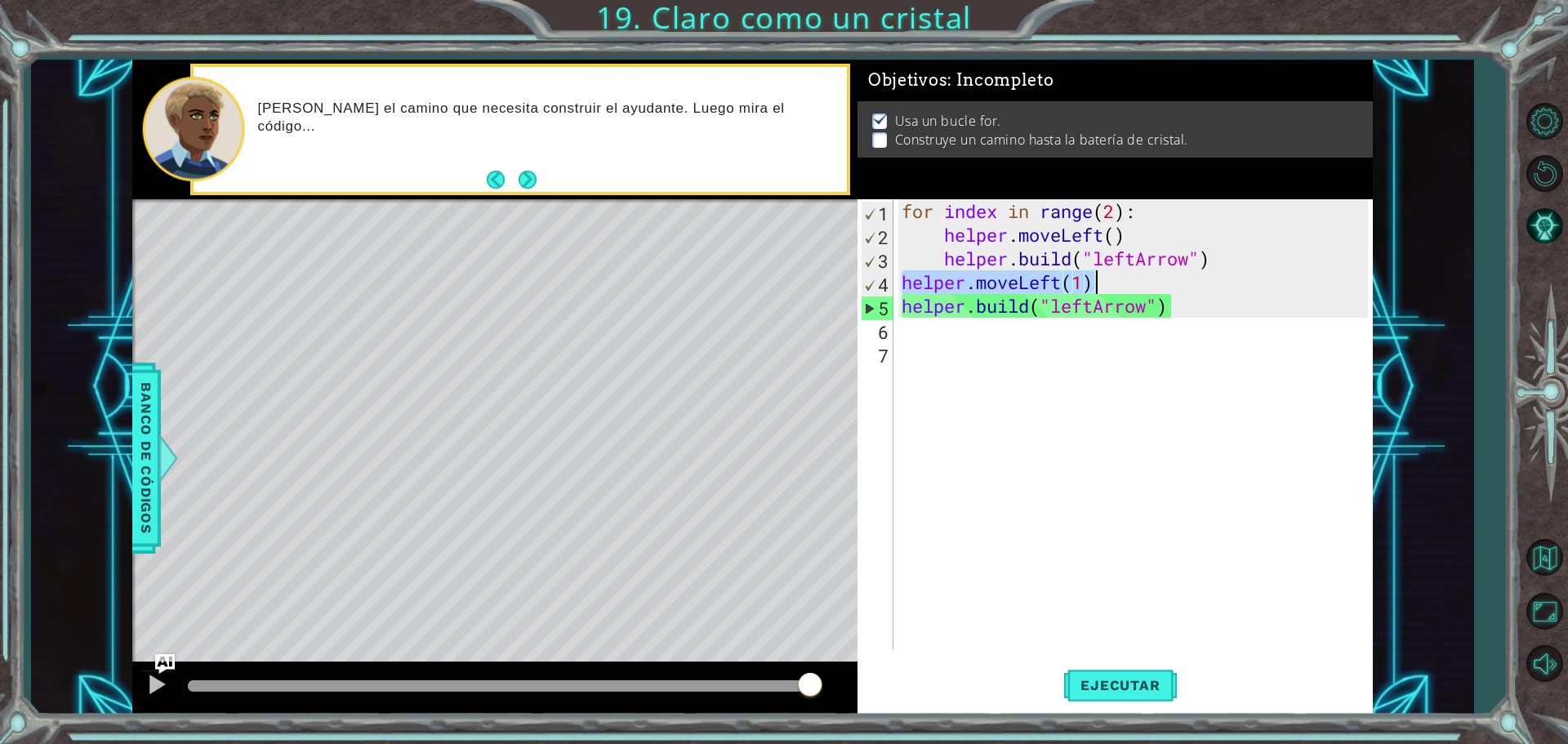
drag, startPoint x: 903, startPoint y: 282, endPoint x: 1098, endPoint y: 275, distance: 195.1
click at [1098, 275] on div "for index in range ( 2 ) : helper . moveLeft ( ) helper . build ( "leftArrow" )…" at bounding box center [1138, 448] width 478 height 498
type textarea "helper.moveLeft(1)"
click at [900, 331] on div "for index in range ( 2 ) : helper . moveLeft ( ) helper . build ( "leftArrow" )…" at bounding box center [1138, 448] width 478 height 498
paste textarea "helper.moveLeft(1)"
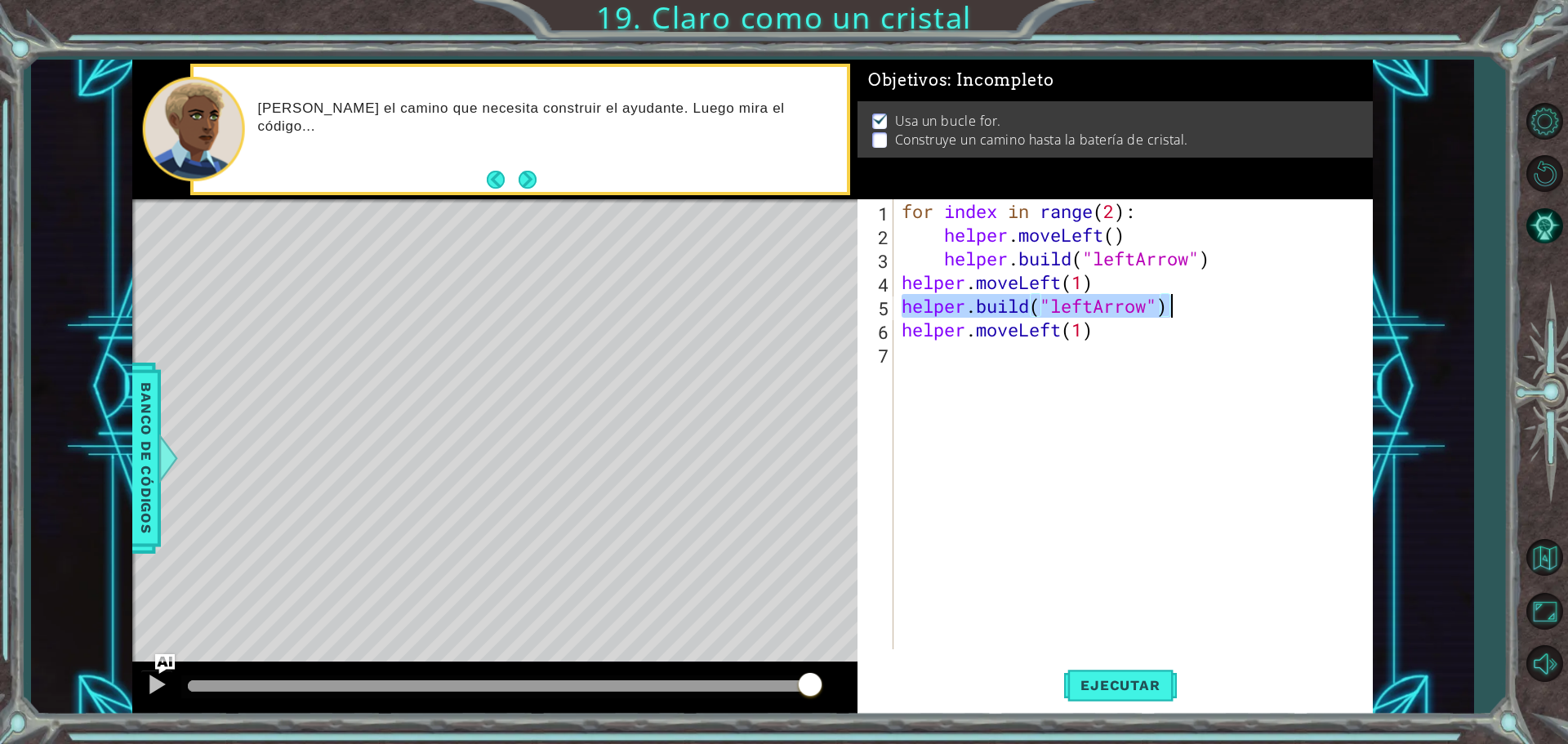
drag, startPoint x: 900, startPoint y: 312, endPoint x: 1188, endPoint y: 306, distance: 288.1
click at [1188, 306] on div "for index in range ( 2 ) : helper . moveLeft ( ) helper . build ( "leftArrow" )…" at bounding box center [1138, 448] width 478 height 498
type textarea "[DOMAIN_NAME]("leftArrow")"
click at [908, 368] on div "for index in range ( 2 ) : helper . moveLeft ( ) helper . build ( "leftArrow" )…" at bounding box center [1138, 448] width 478 height 498
paste textarea "[DOMAIN_NAME]("leftArrow")"
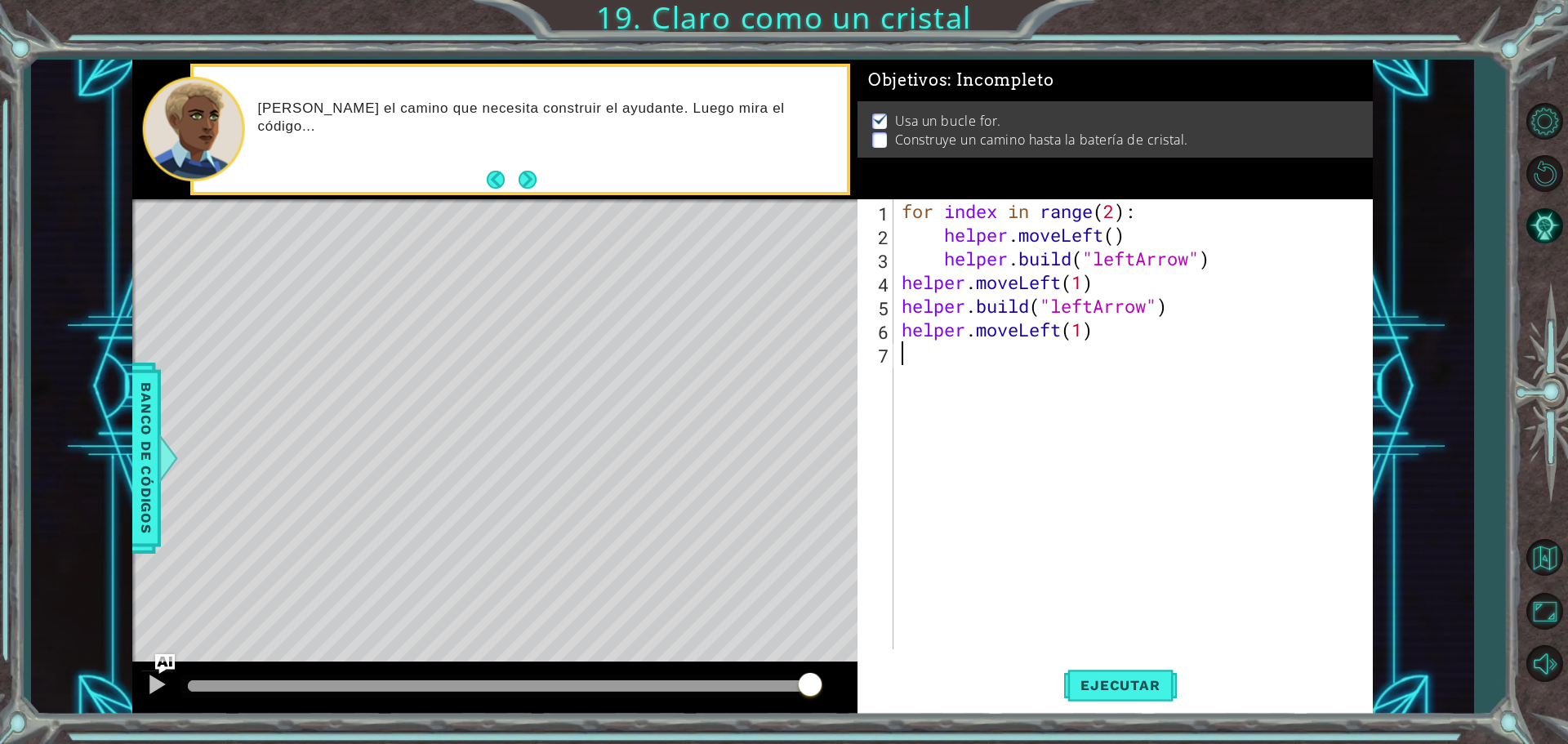
type textarea "[DOMAIN_NAME]("leftArrow")"
click at [1107, 686] on span "Ejecutar" at bounding box center [1120, 686] width 112 height 17
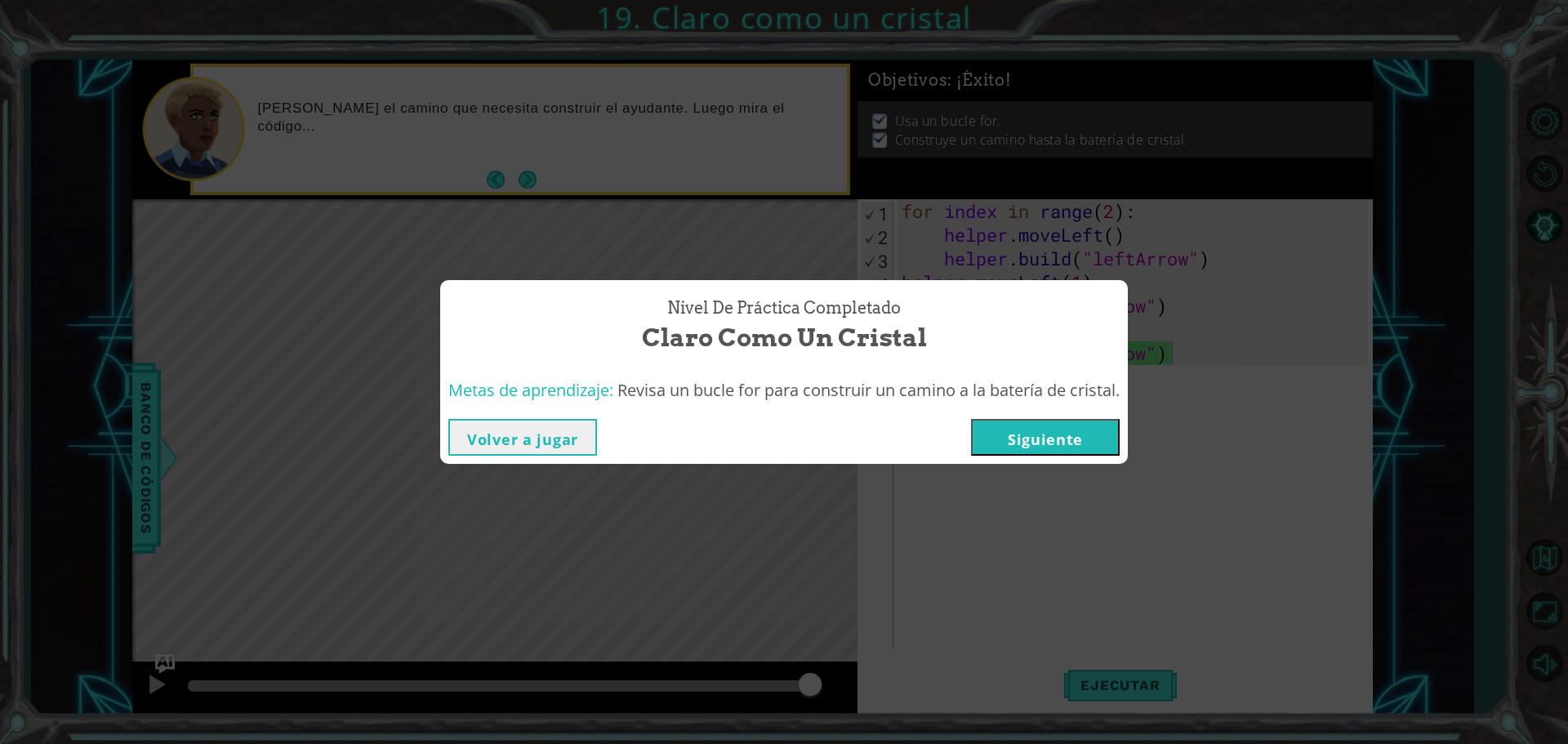
click at [1032, 449] on button "Siguiente" at bounding box center [1045, 437] width 148 height 36
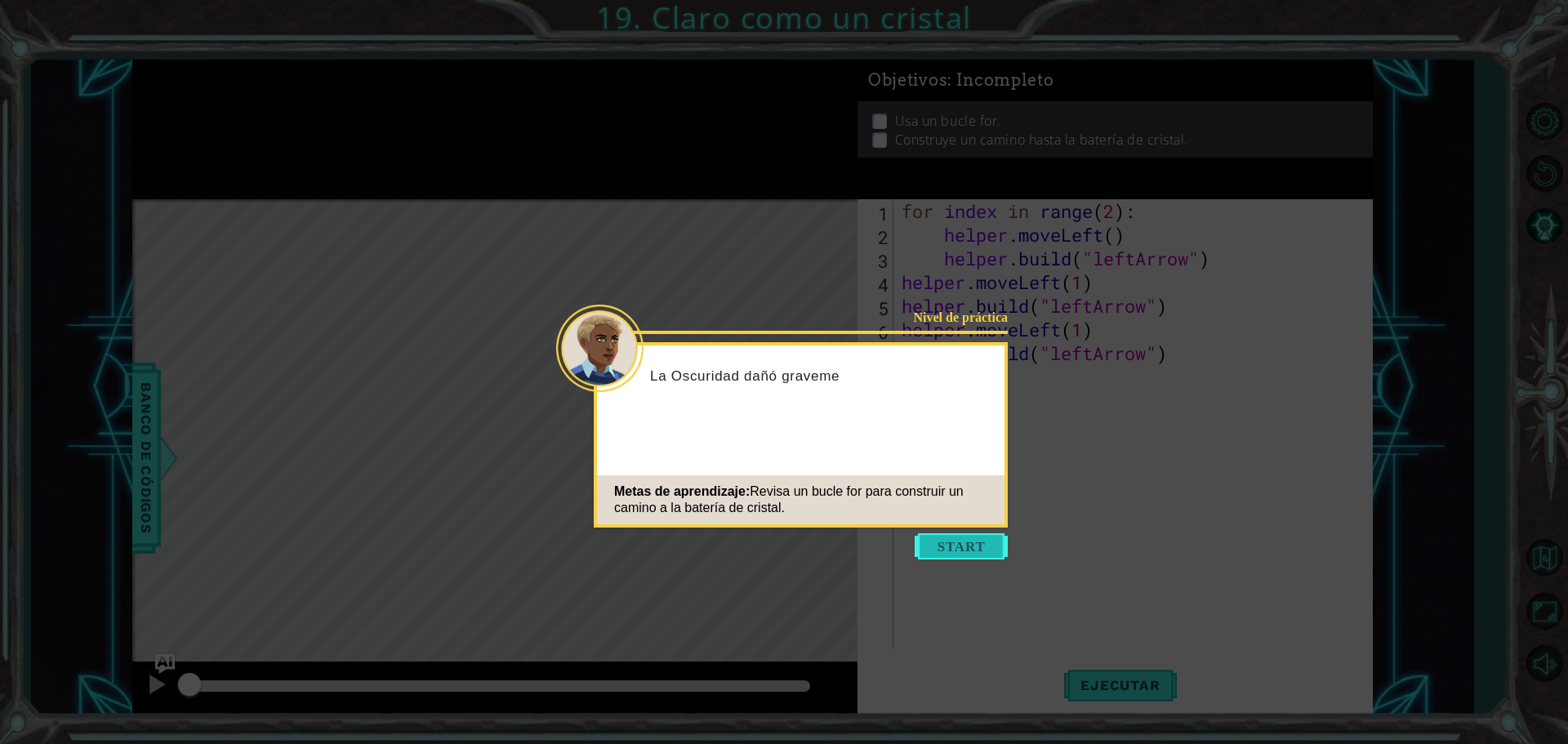
click at [958, 541] on button "Start" at bounding box center [961, 547] width 93 height 26
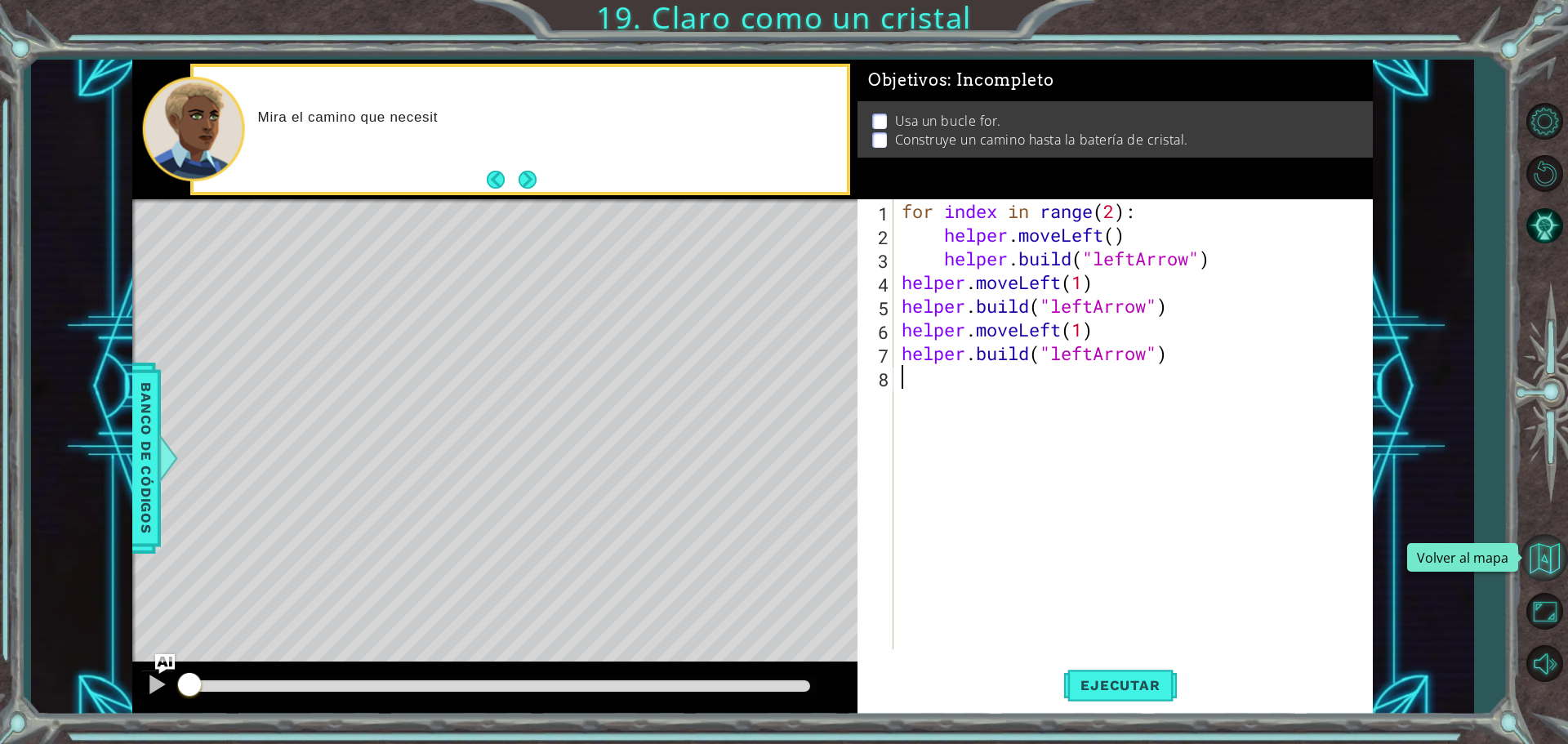
click at [1555, 542] on button "Volver al mapa" at bounding box center [1545, 557] width 48 height 48
